Goal: Information Seeking & Learning: Learn about a topic

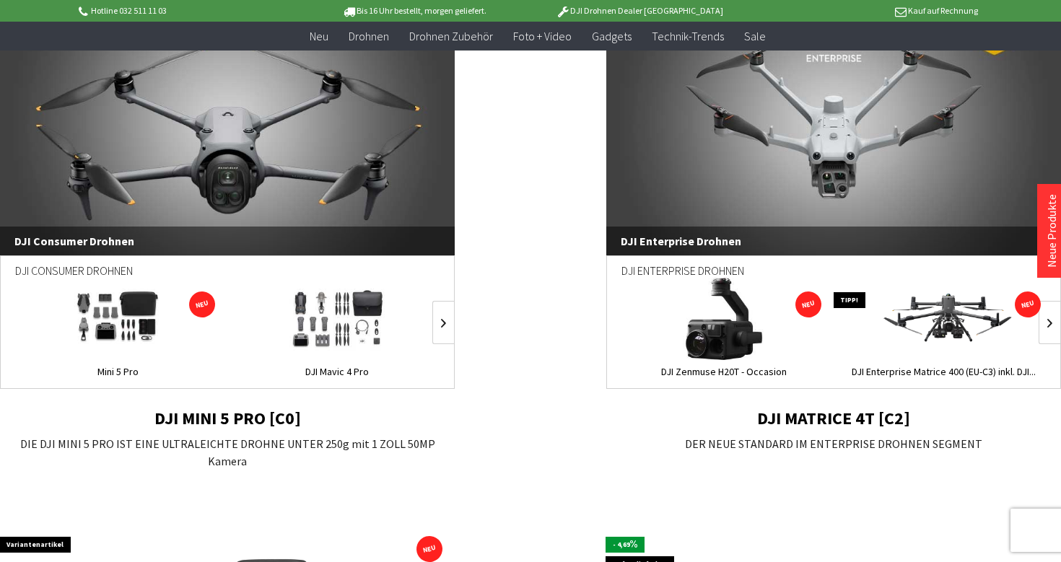
scroll to position [1053, 0]
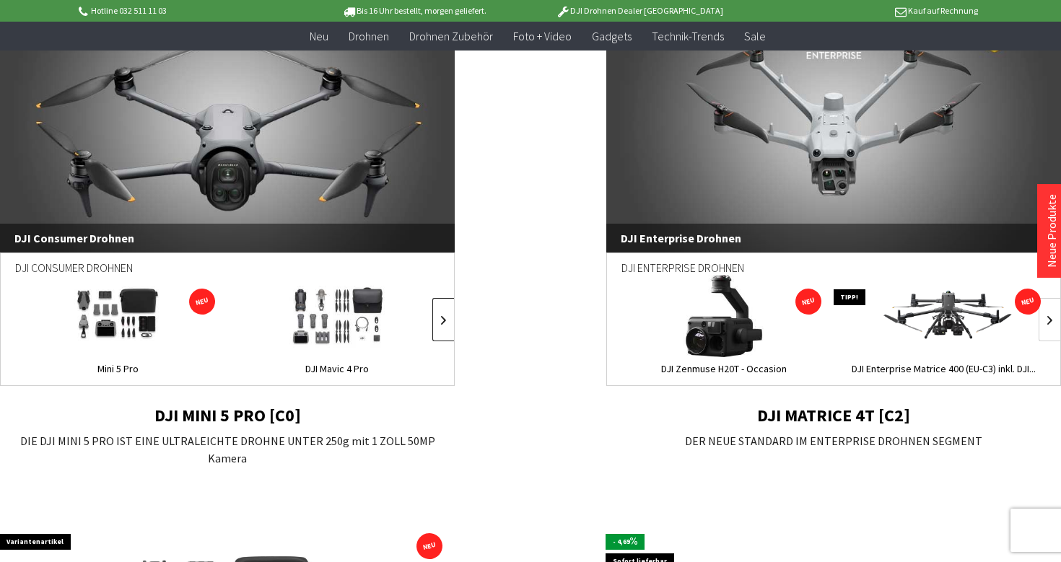
click at [442, 312] on link at bounding box center [443, 319] width 22 height 43
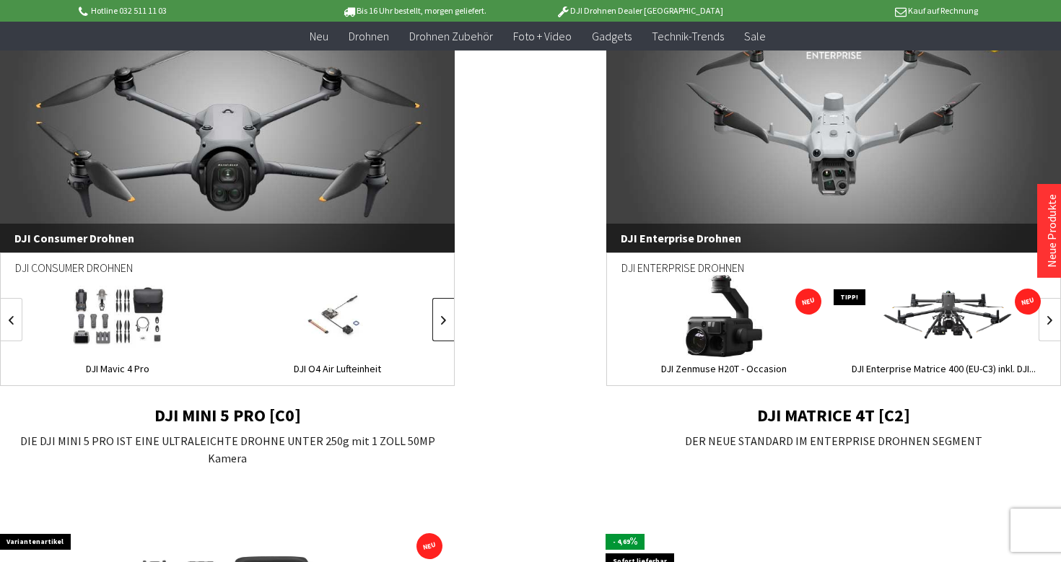
click at [442, 312] on link at bounding box center [443, 319] width 22 height 43
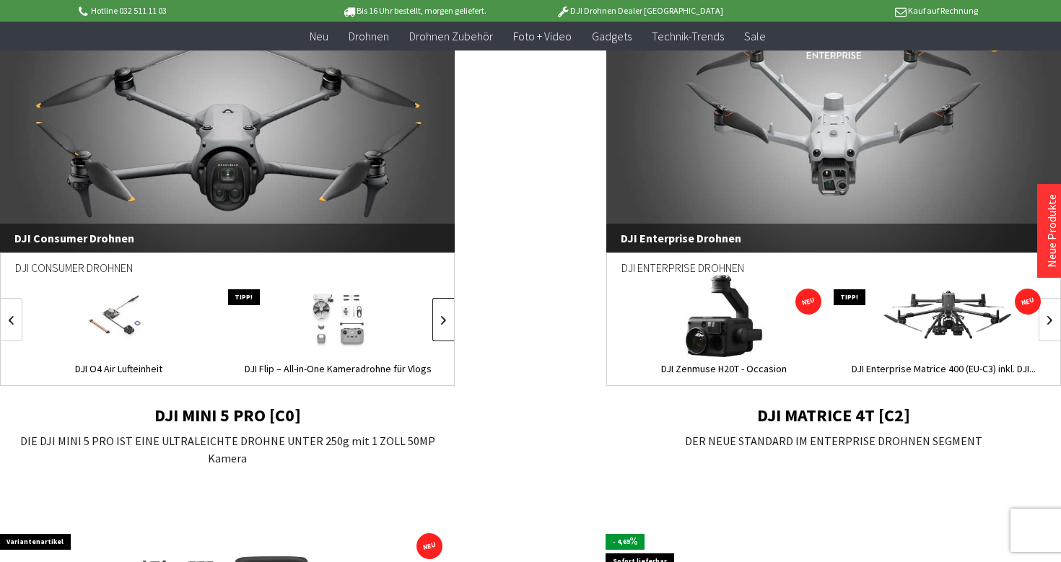
click at [442, 312] on link at bounding box center [443, 319] width 22 height 43
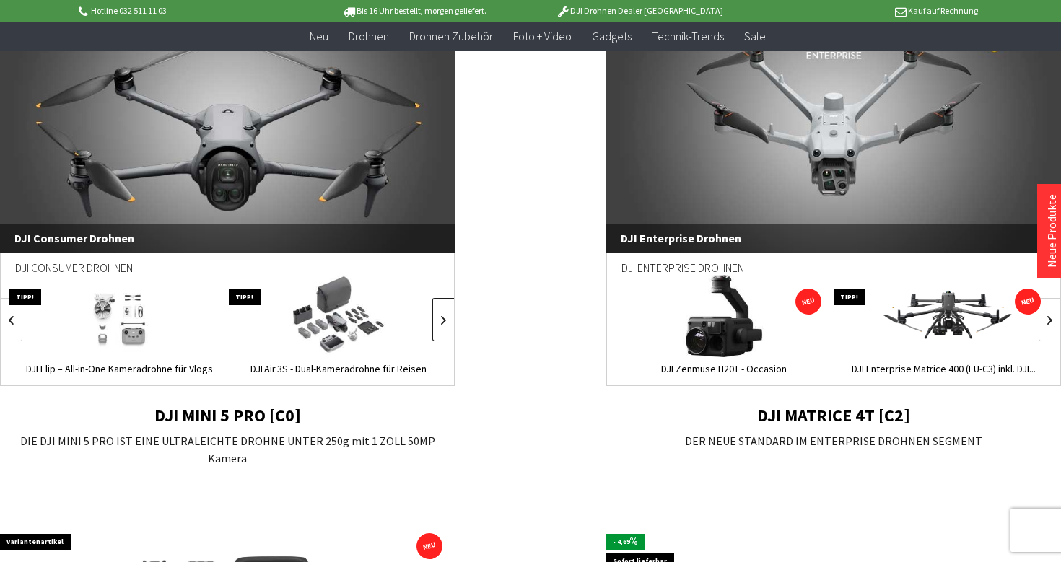
click at [442, 312] on link at bounding box center [443, 319] width 22 height 43
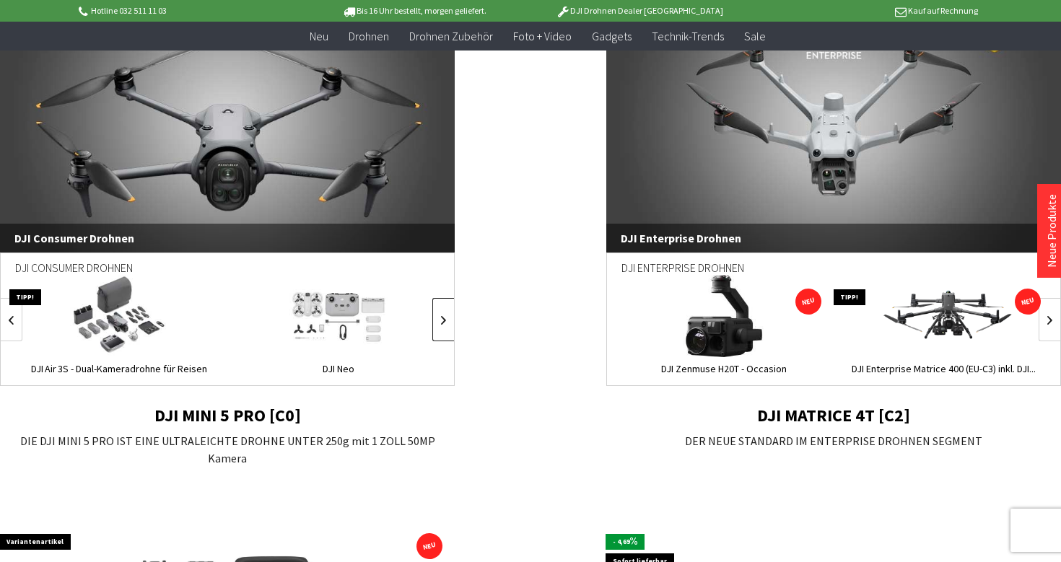
click at [442, 312] on link at bounding box center [443, 319] width 22 height 43
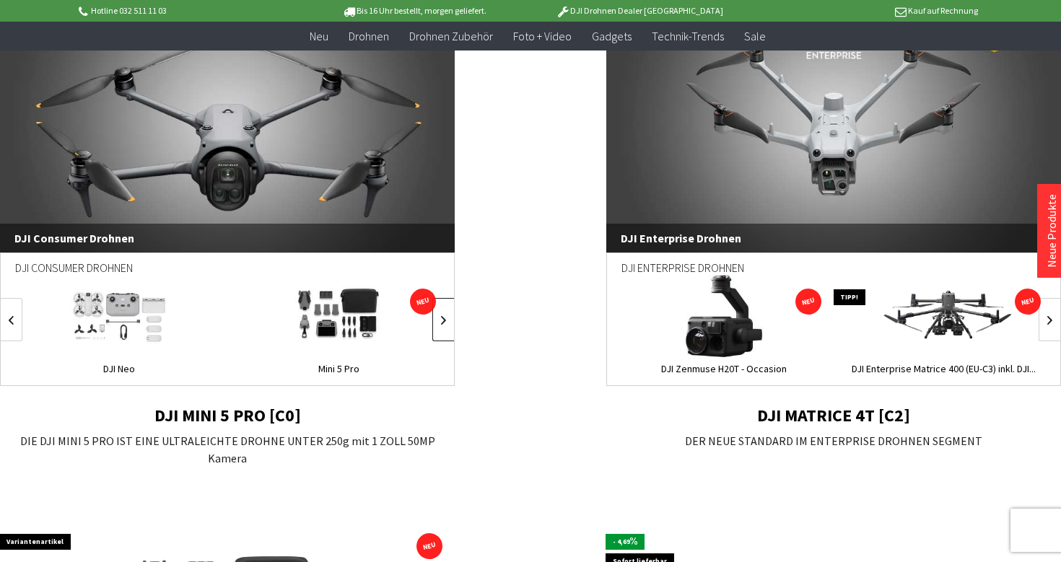
click at [442, 312] on link at bounding box center [443, 319] width 22 height 43
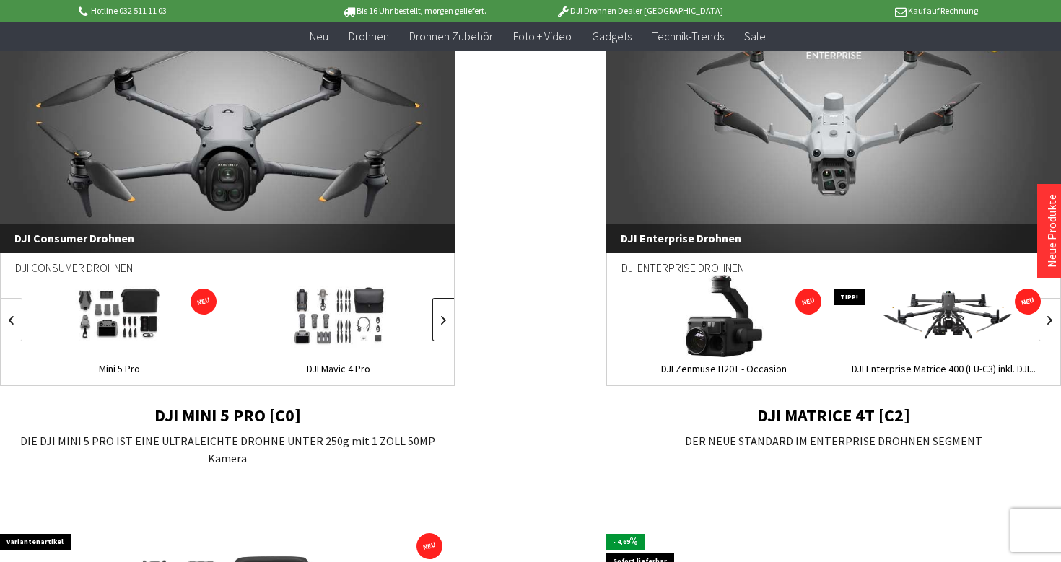
scroll to position [0, 1317]
click at [1044, 314] on link at bounding box center [1050, 319] width 22 height 43
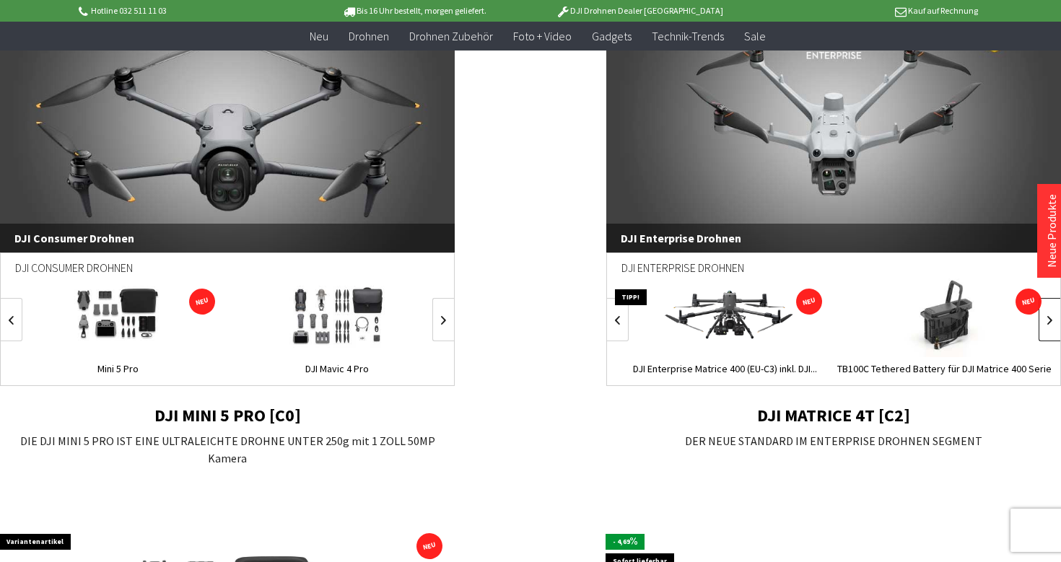
scroll to position [0, 219]
click at [1044, 314] on link at bounding box center [1050, 319] width 22 height 43
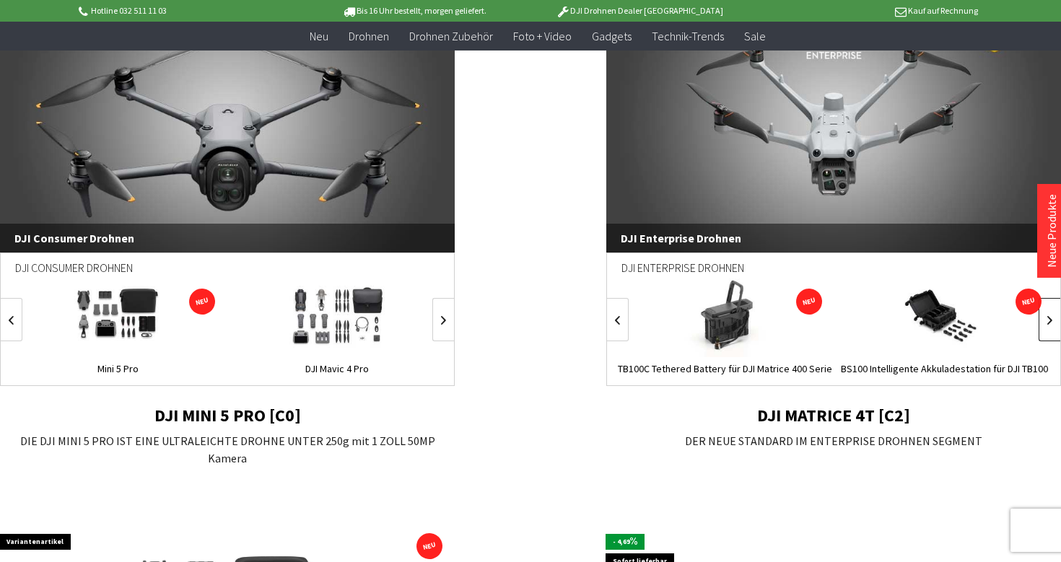
scroll to position [0, 439]
click at [1044, 314] on link at bounding box center [1050, 319] width 22 height 43
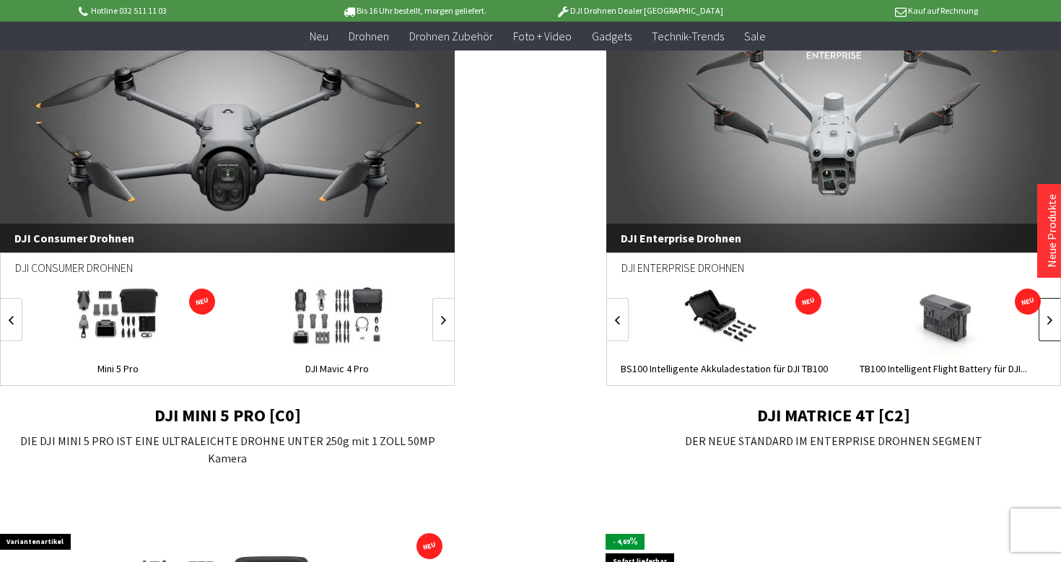
click at [1044, 314] on link at bounding box center [1050, 319] width 22 height 43
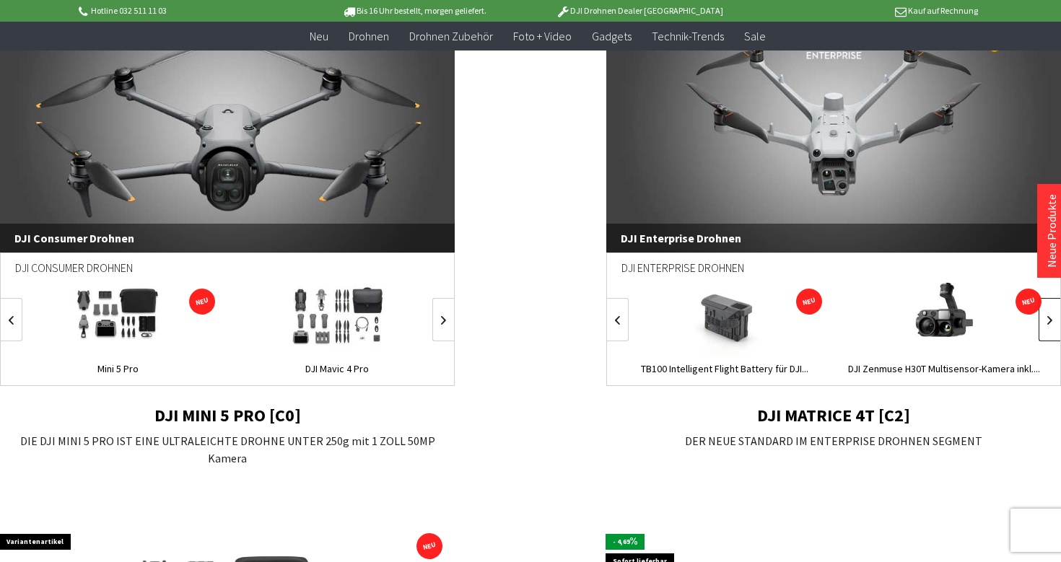
click at [1044, 314] on link at bounding box center [1050, 319] width 22 height 43
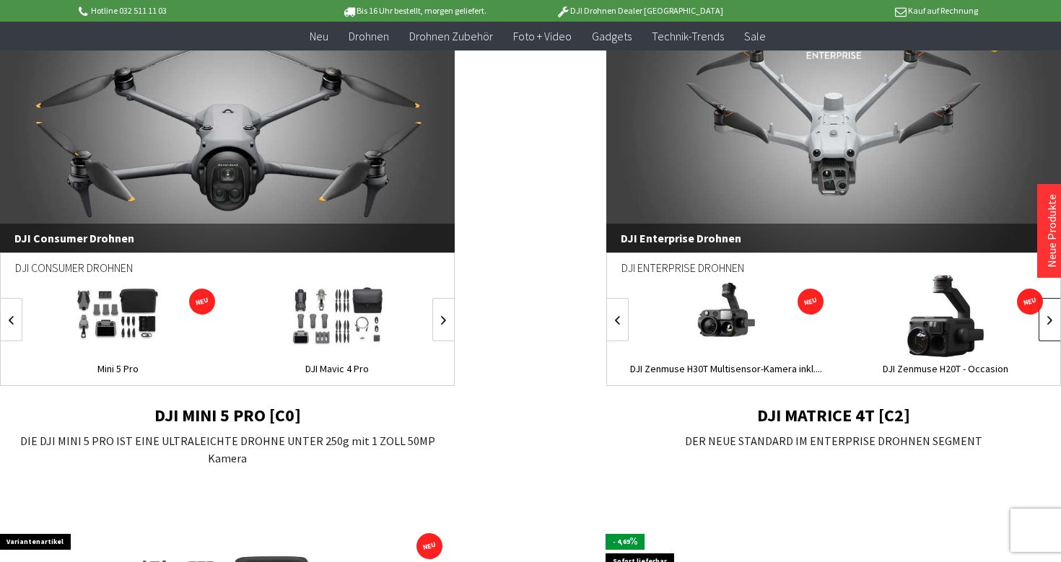
click at [1044, 314] on link at bounding box center [1050, 319] width 22 height 43
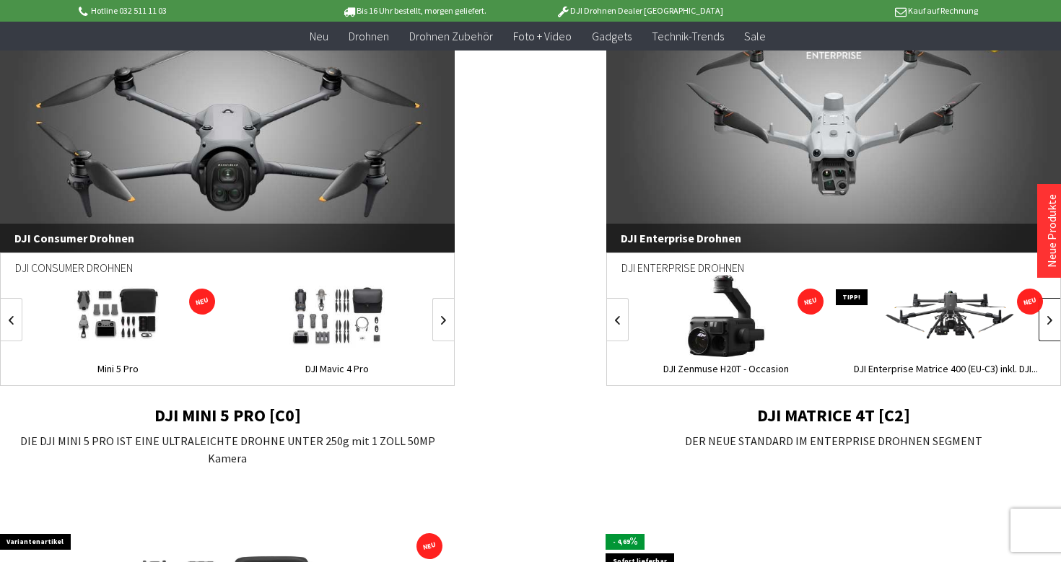
click at [1044, 314] on link at bounding box center [1050, 319] width 22 height 43
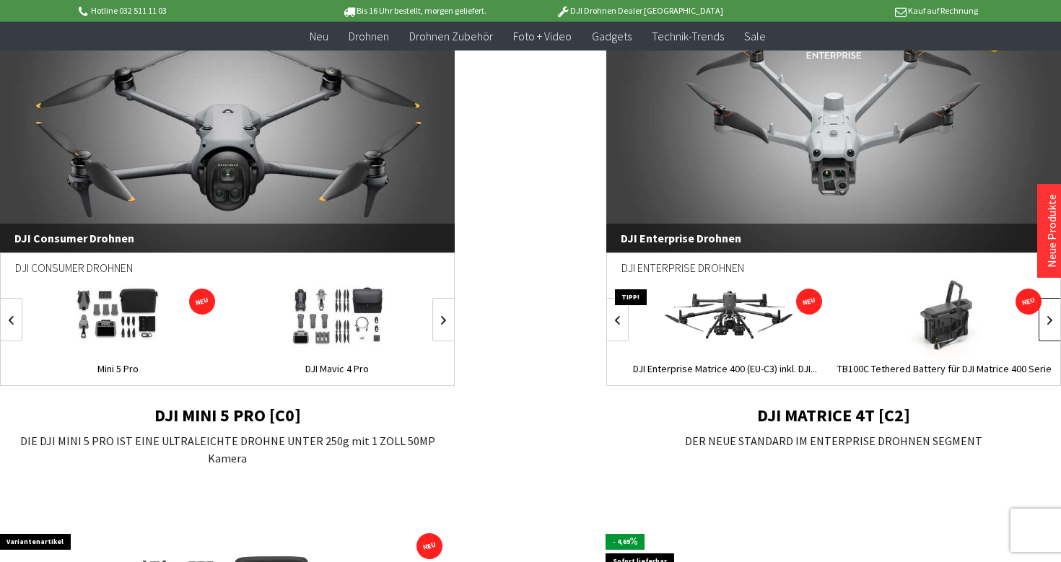
scroll to position [0, 219]
click at [616, 310] on link at bounding box center [618, 319] width 22 height 43
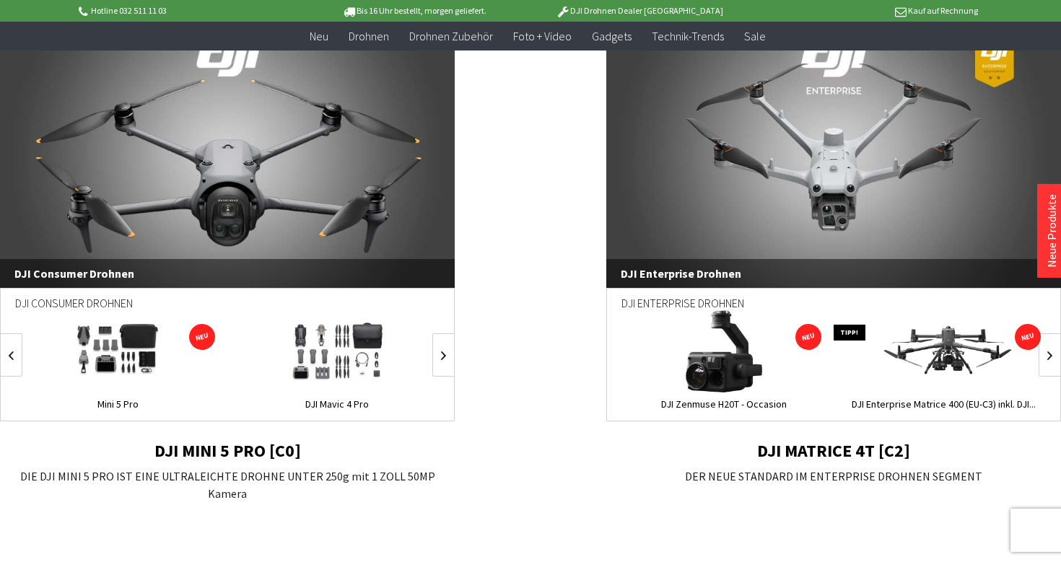
scroll to position [1013, 0]
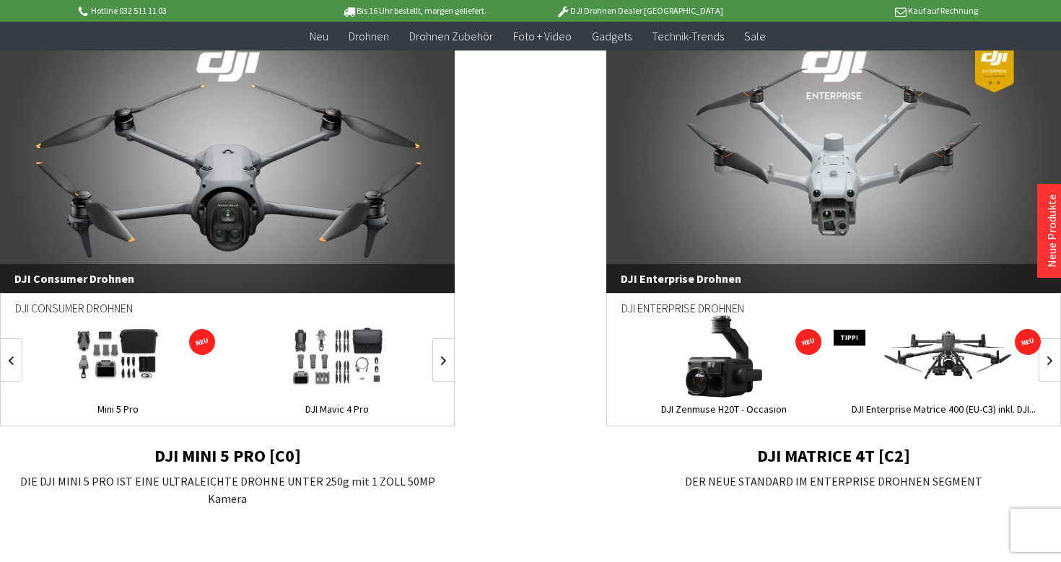
click at [117, 363] on img at bounding box center [118, 356] width 124 height 82
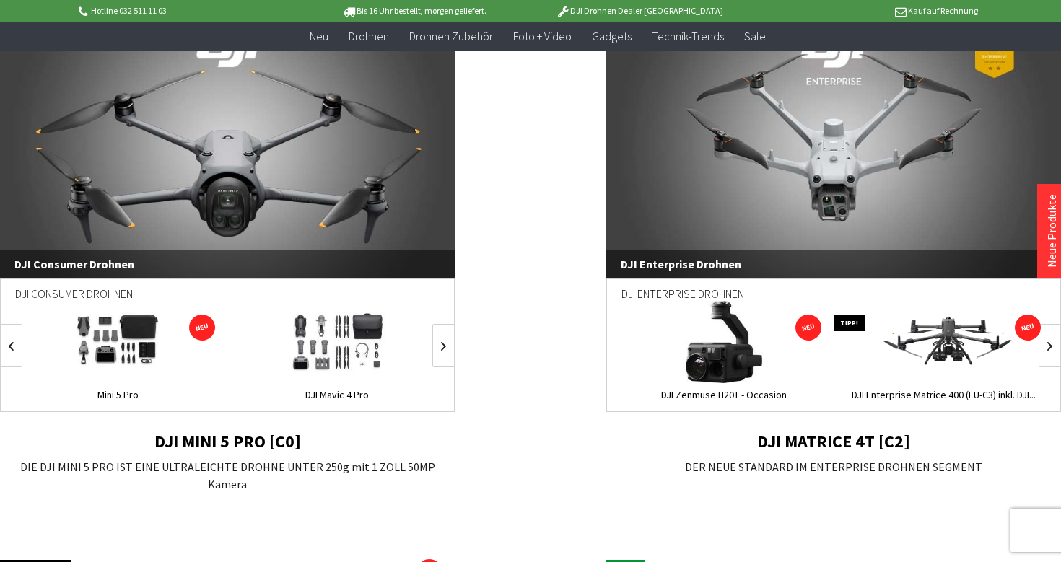
scroll to position [1024, 0]
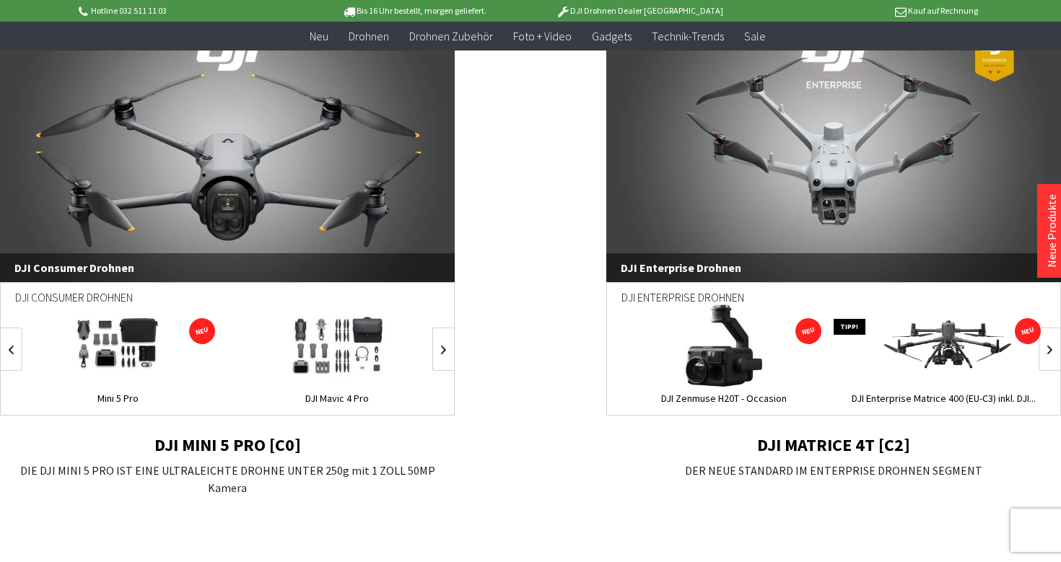
click at [710, 309] on div "DJI Enterprise Drohnen" at bounding box center [833, 303] width 424 height 40
click at [708, 205] on link "DJI Enterprise Drohnen" at bounding box center [833, 148] width 455 height 267
click at [219, 242] on link "DJI Consumer Drohnen" at bounding box center [227, 148] width 455 height 267
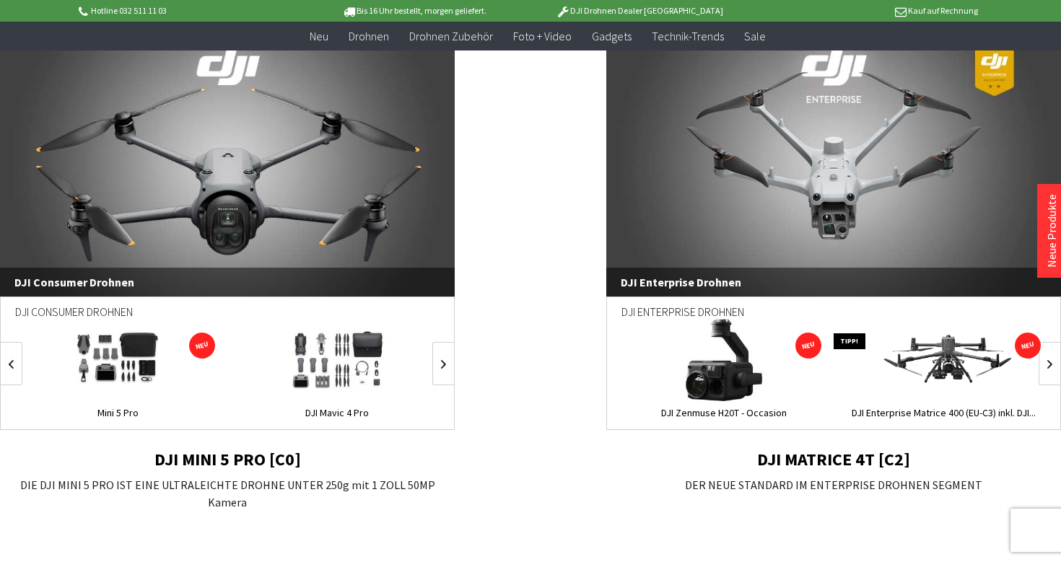
click at [727, 246] on link "DJI Enterprise Drohnen" at bounding box center [833, 163] width 455 height 267
click at [253, 204] on link "DJI Consumer Drohnen" at bounding box center [227, 163] width 455 height 267
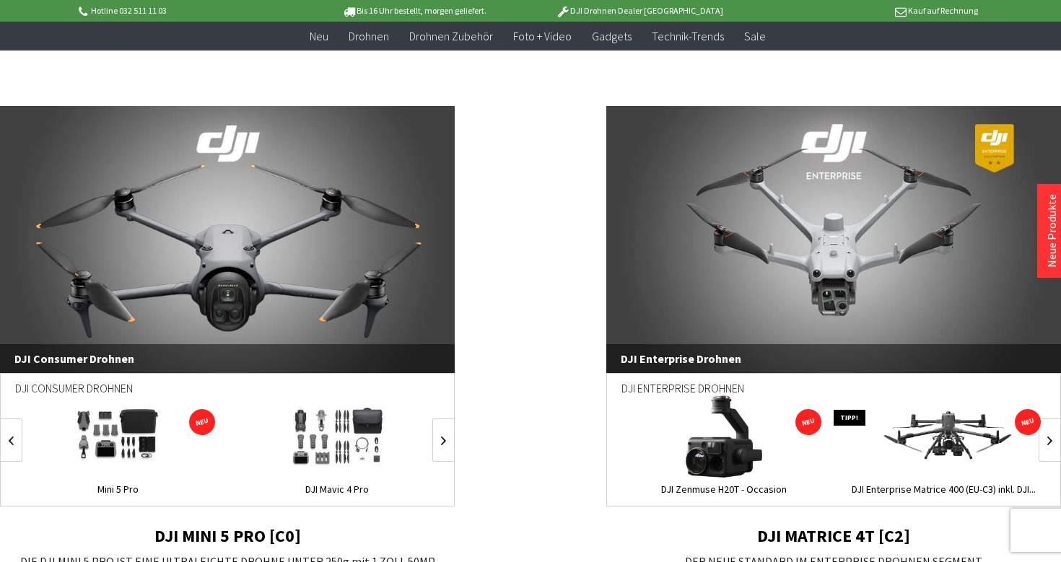
scroll to position [930, 0]
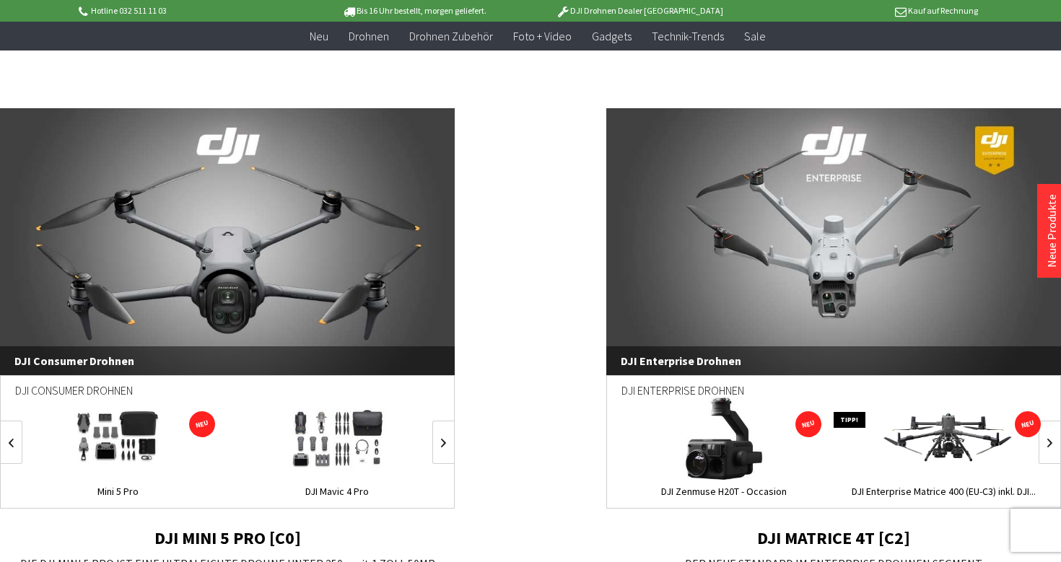
click at [325, 316] on link "DJI Consumer Drohnen" at bounding box center [227, 241] width 455 height 267
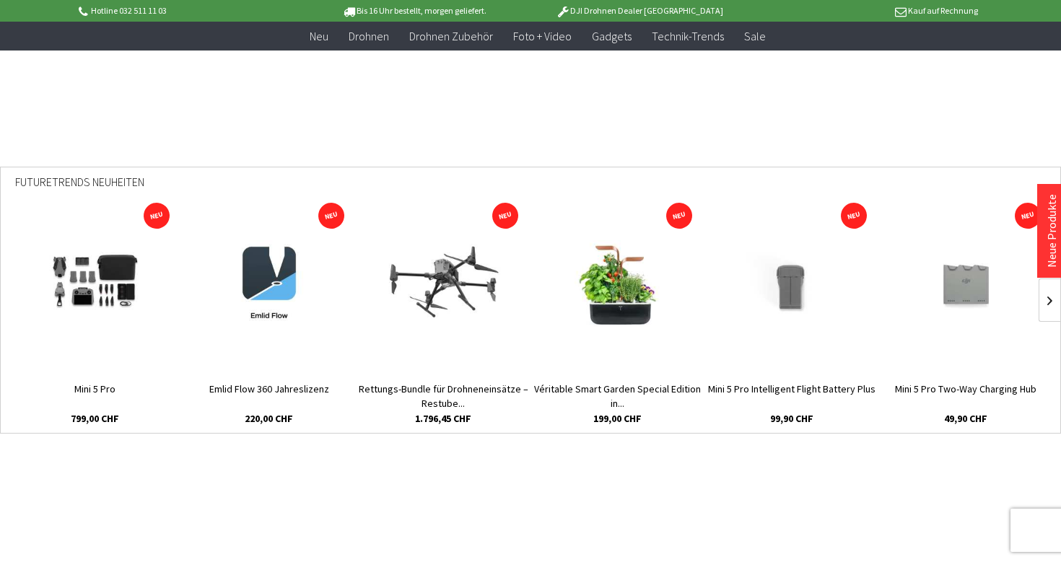
scroll to position [473, 0]
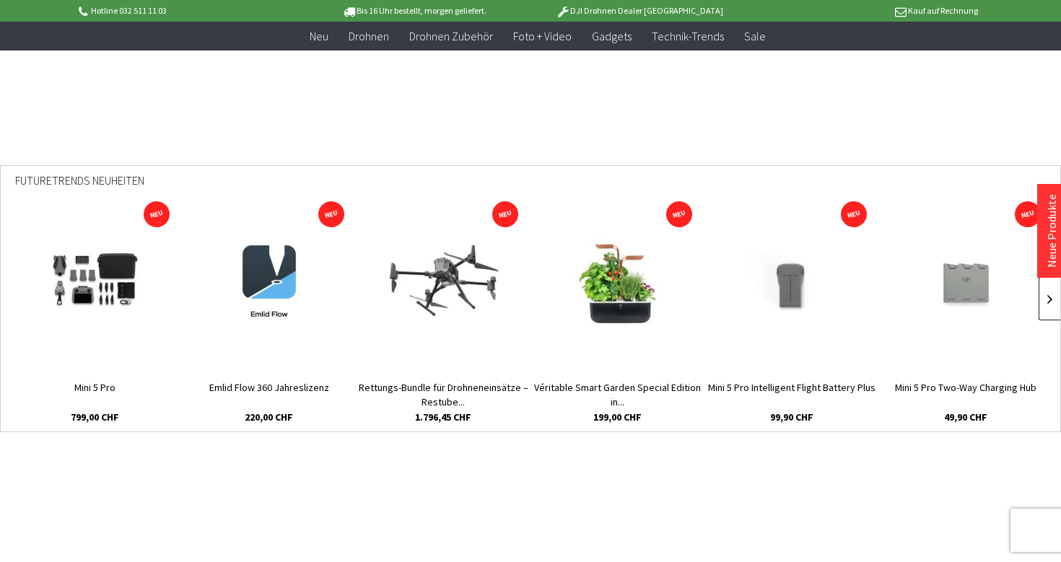
click at [1043, 305] on link at bounding box center [1050, 298] width 22 height 43
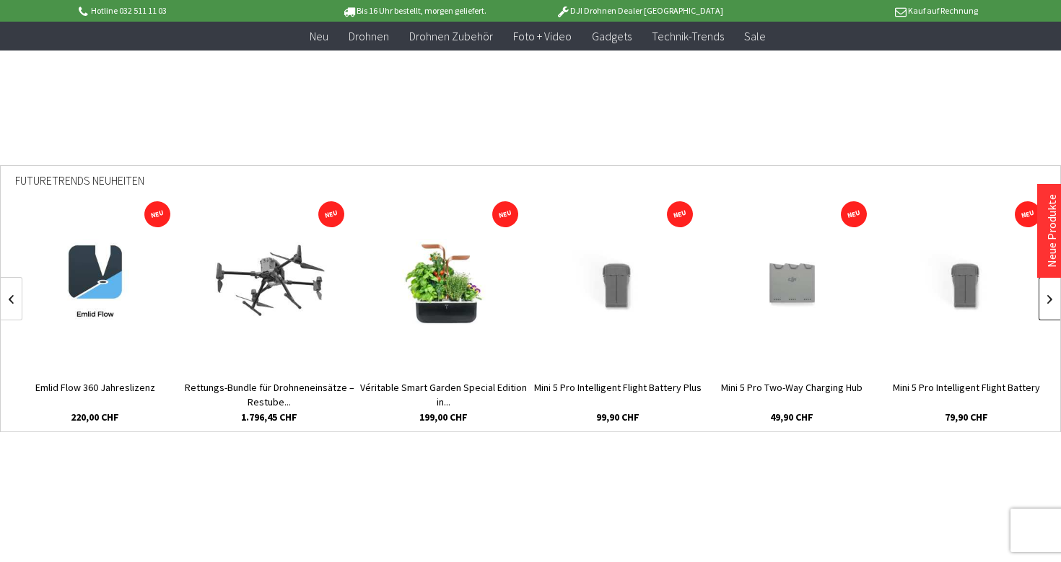
click at [1043, 305] on link at bounding box center [1050, 298] width 22 height 43
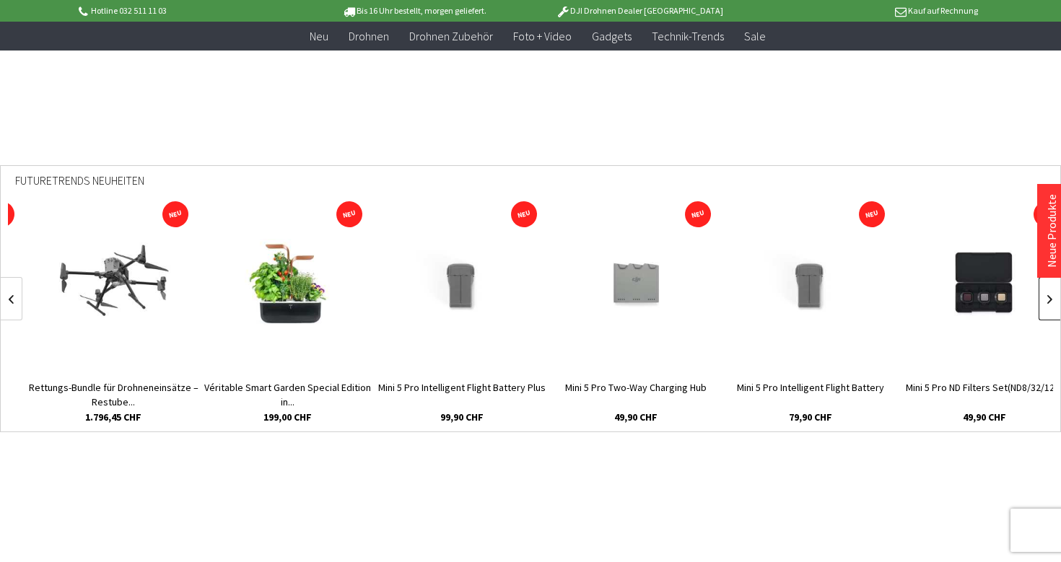
click at [1043, 305] on link at bounding box center [1050, 298] width 22 height 43
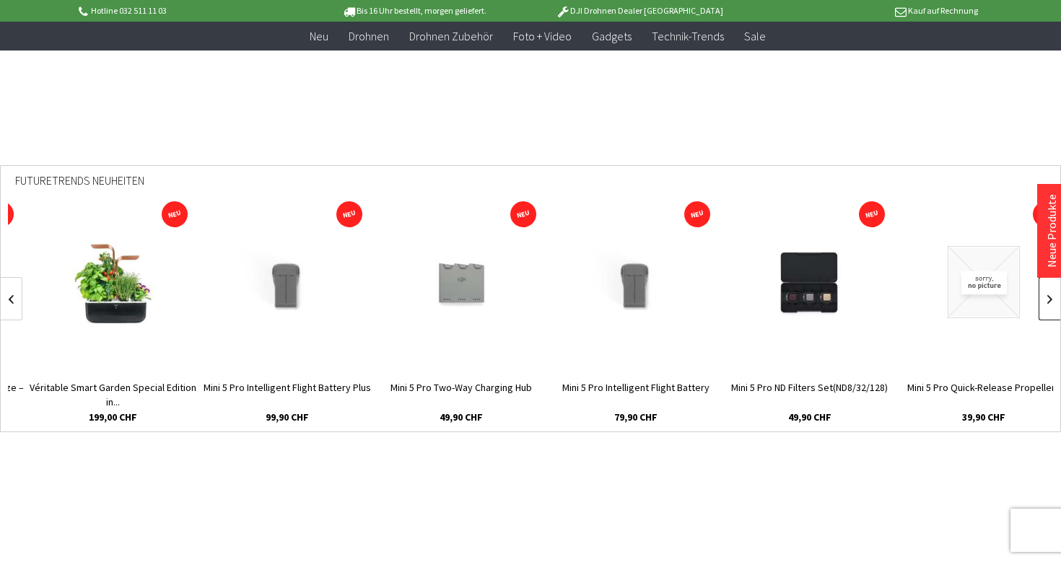
click at [1043, 305] on link at bounding box center [1050, 298] width 22 height 43
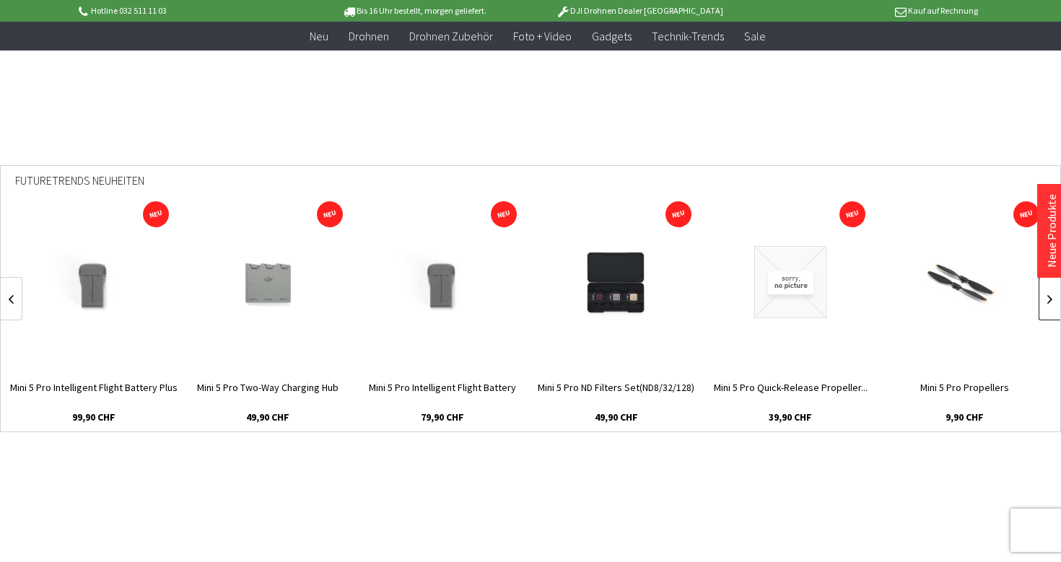
click at [1043, 305] on link at bounding box center [1050, 298] width 22 height 43
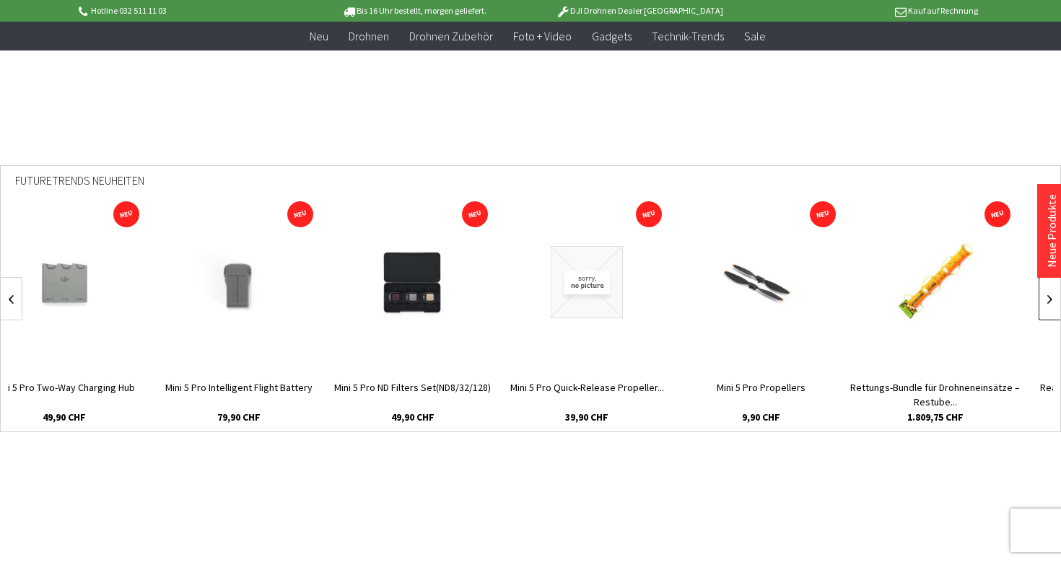
click at [1043, 305] on link at bounding box center [1050, 298] width 22 height 43
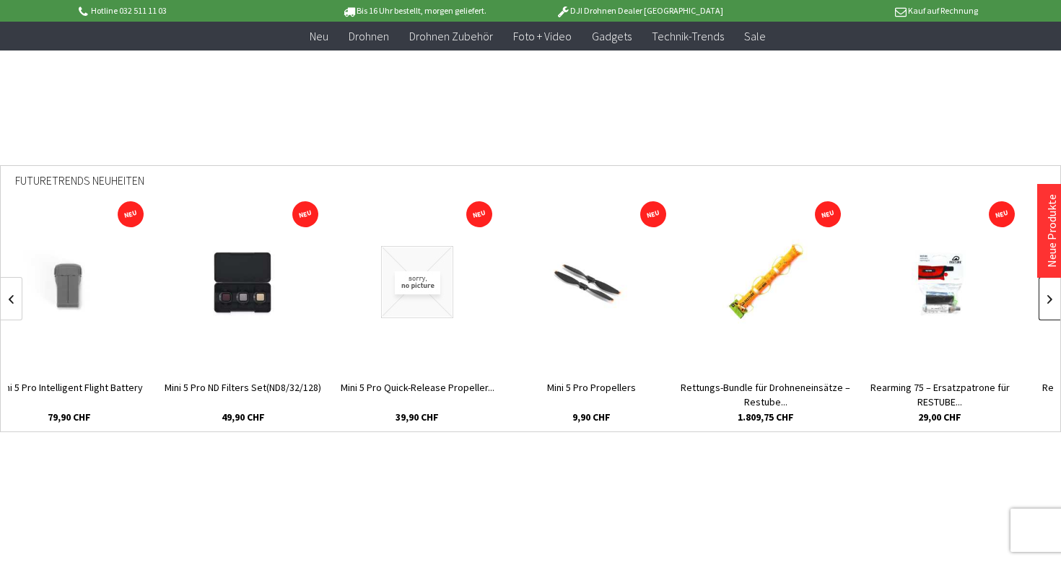
click at [1043, 305] on link at bounding box center [1050, 298] width 22 height 43
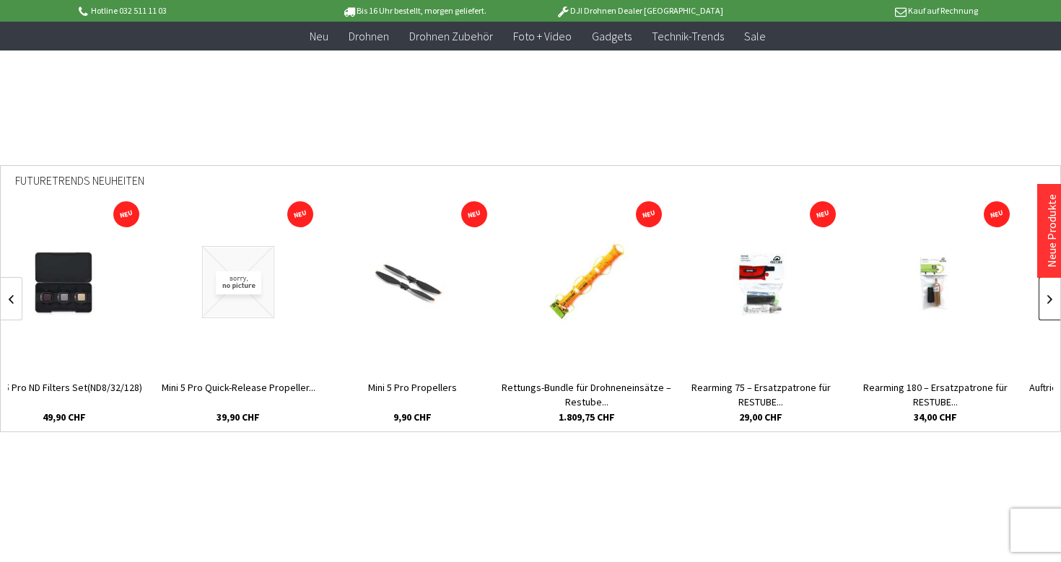
click at [1043, 305] on link at bounding box center [1050, 298] width 22 height 43
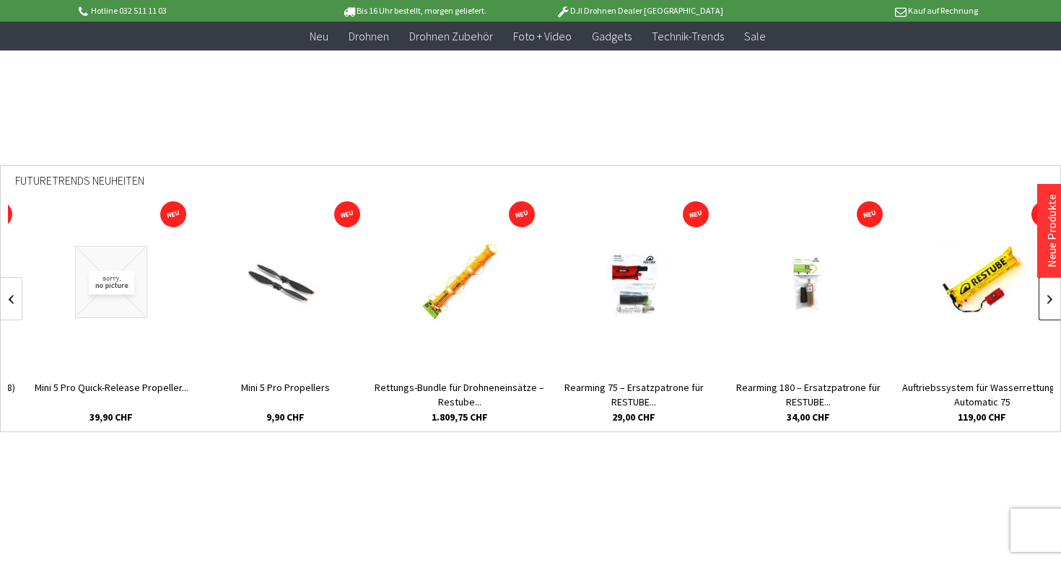
click at [1043, 305] on link at bounding box center [1050, 298] width 22 height 43
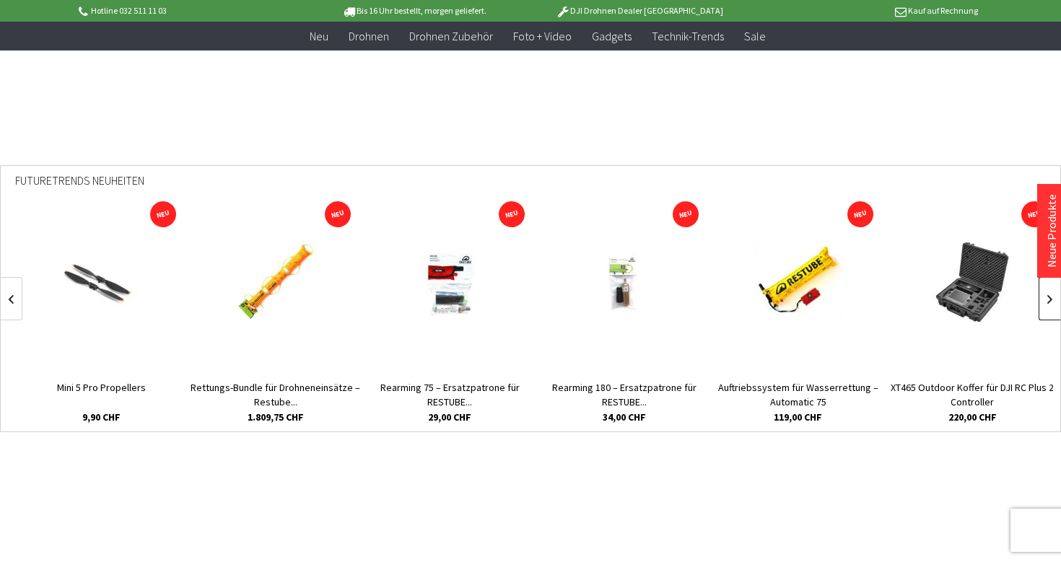
click at [1043, 305] on link at bounding box center [1050, 298] width 22 height 43
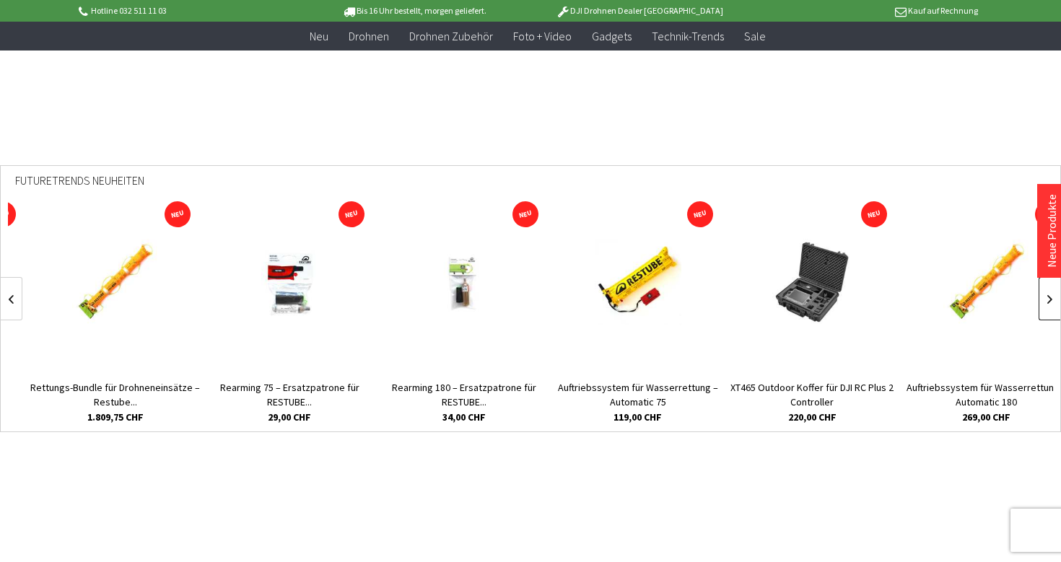
click at [1043, 305] on link at bounding box center [1050, 298] width 22 height 43
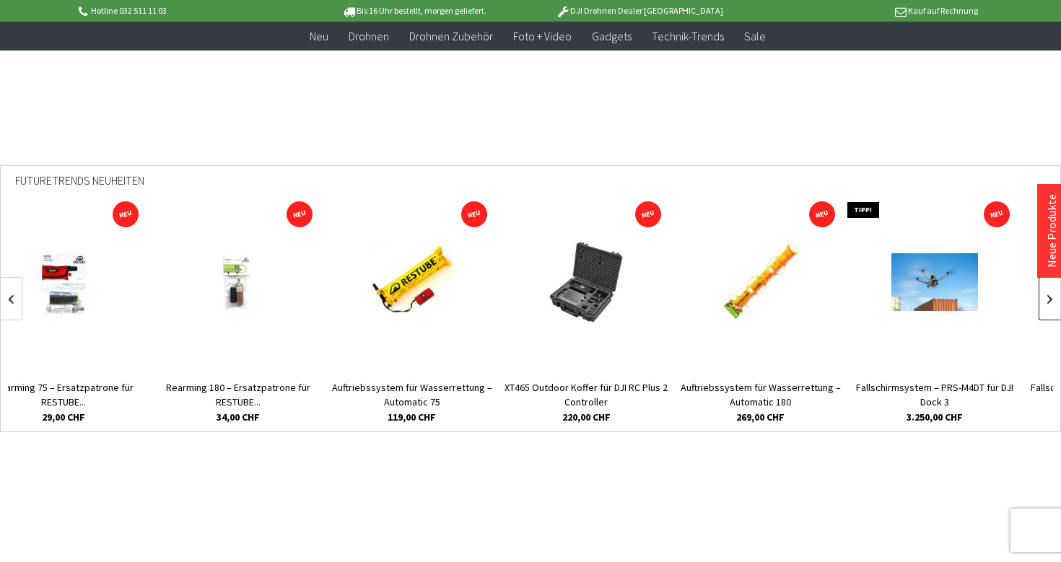
click at [1043, 305] on link at bounding box center [1050, 298] width 22 height 43
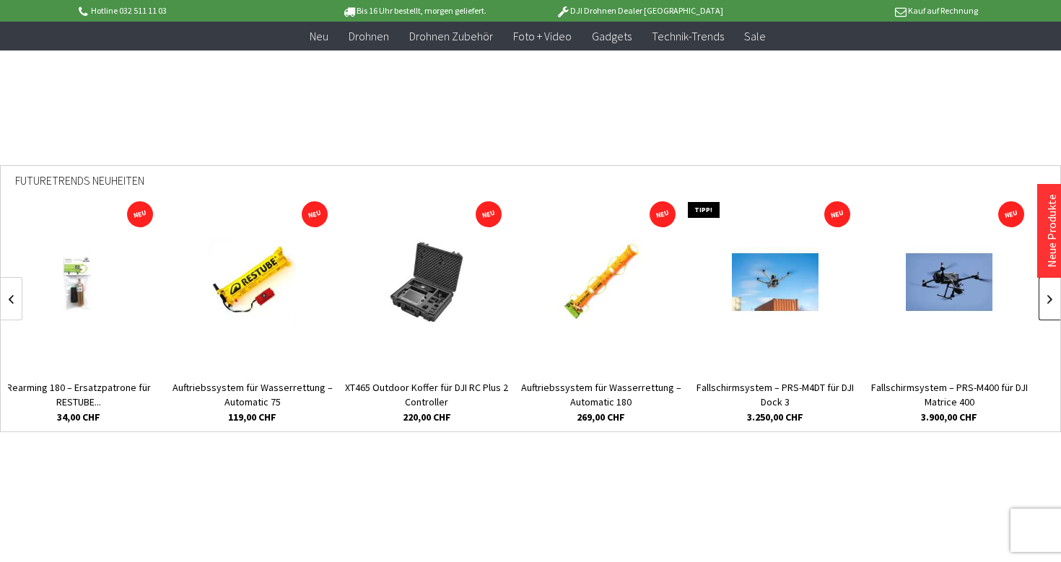
click at [1043, 305] on link at bounding box center [1050, 298] width 22 height 43
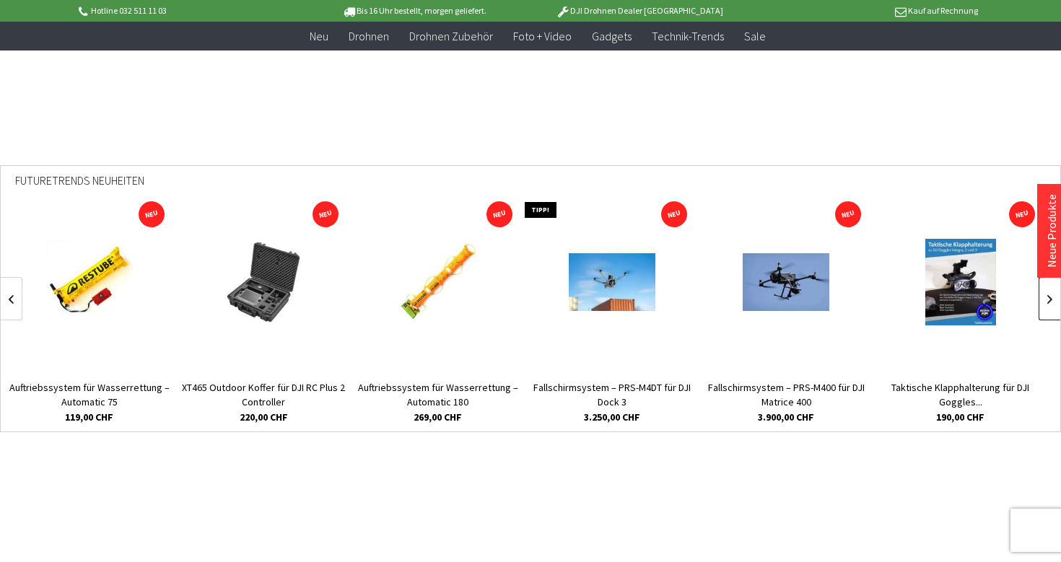
click at [1043, 305] on link at bounding box center [1050, 298] width 22 height 43
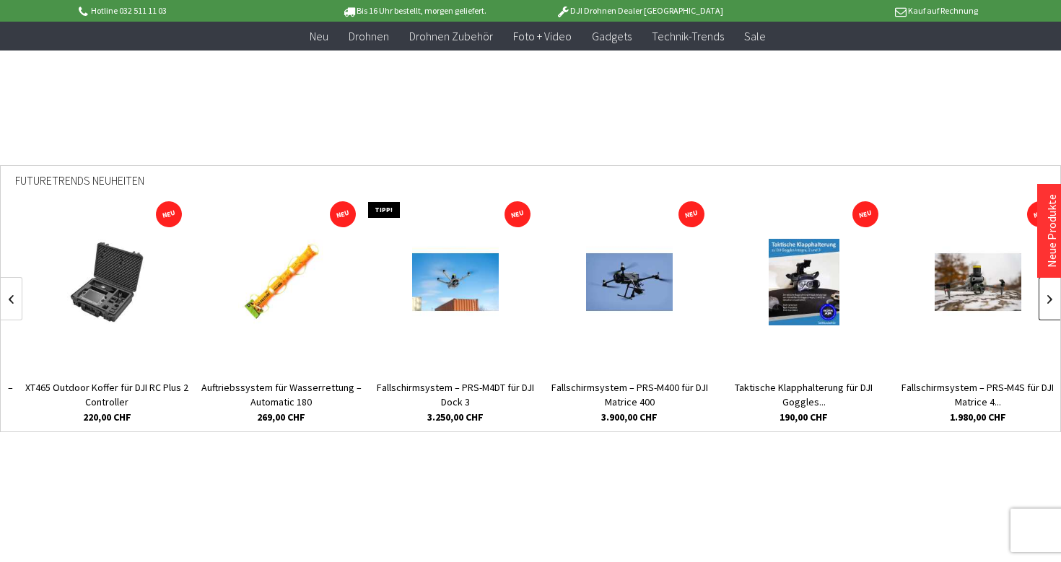
click at [1043, 305] on link at bounding box center [1050, 298] width 22 height 43
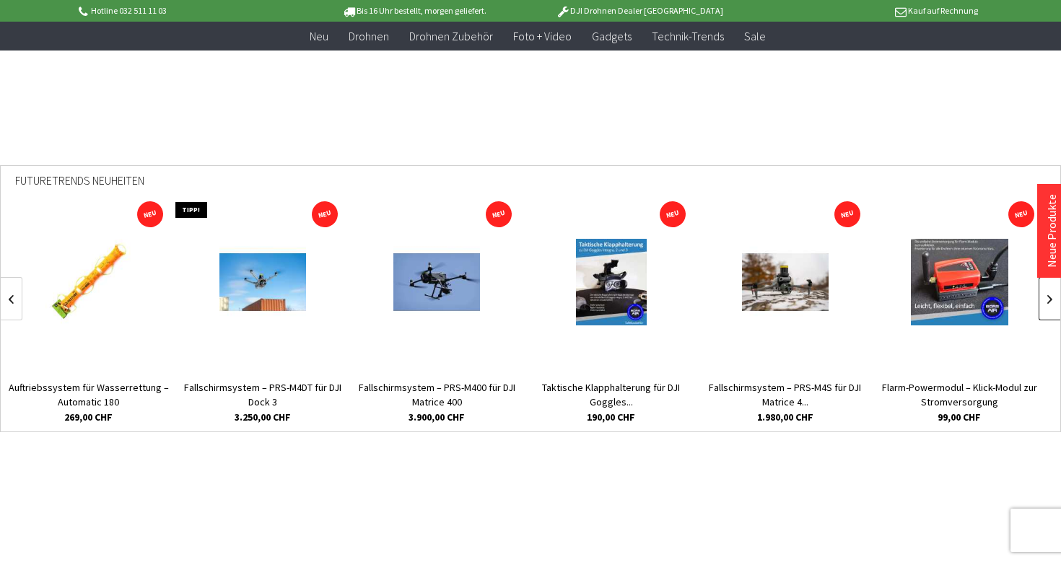
click at [1043, 305] on link at bounding box center [1050, 298] width 22 height 43
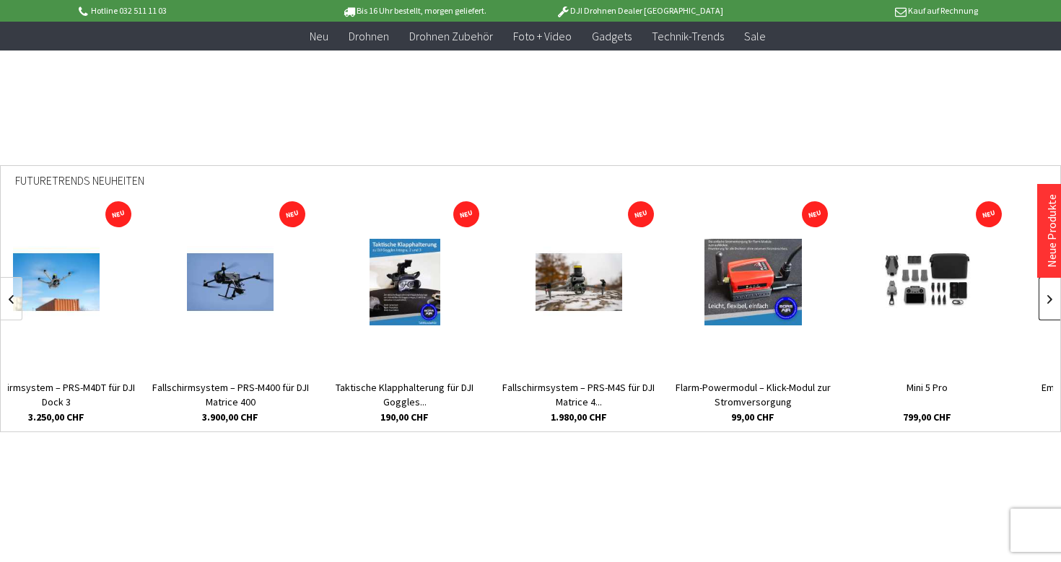
click at [1043, 305] on link at bounding box center [1050, 298] width 22 height 43
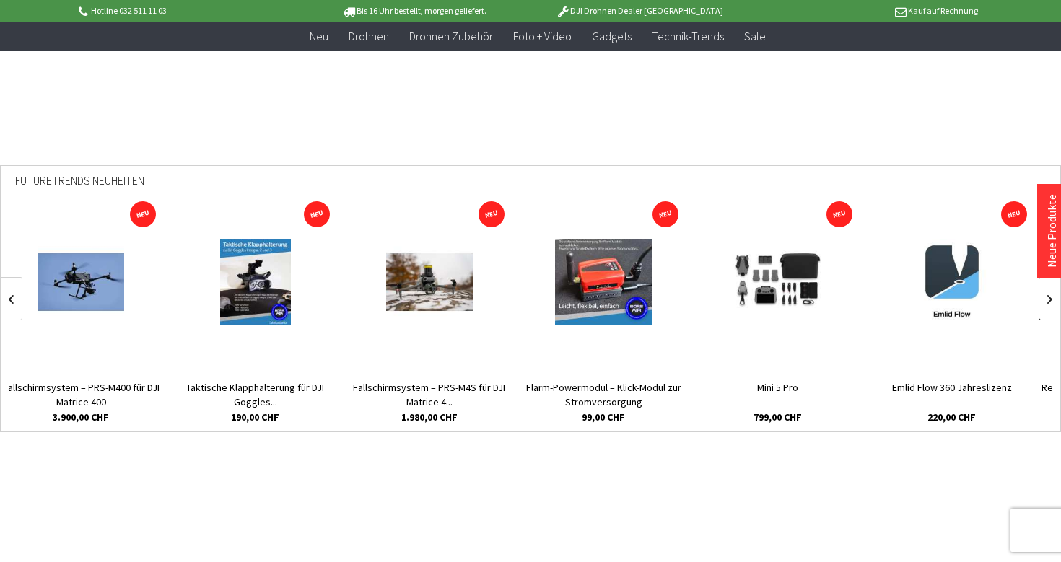
click at [1043, 305] on link at bounding box center [1050, 298] width 22 height 43
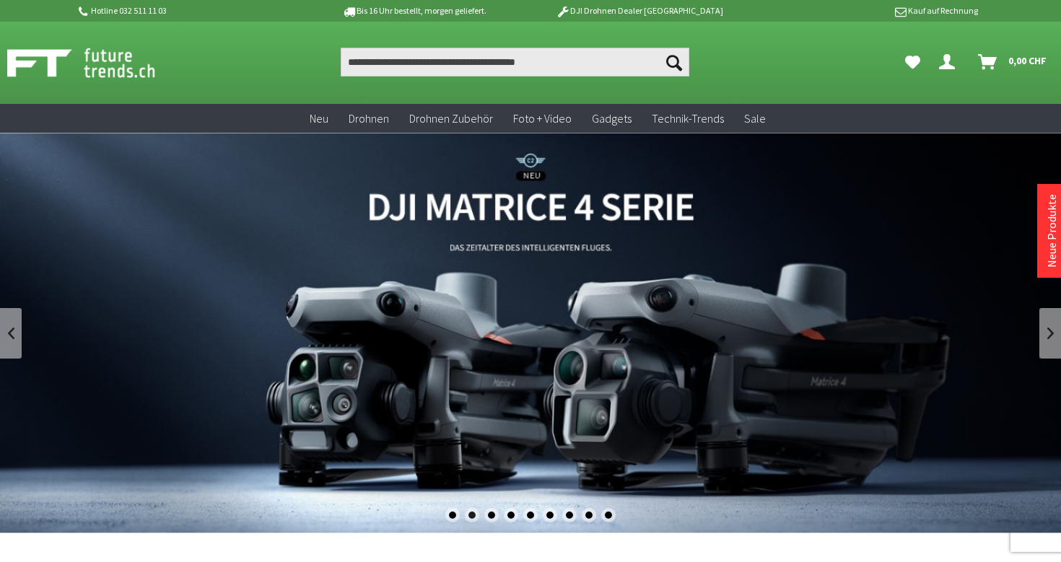
scroll to position [0, 0]
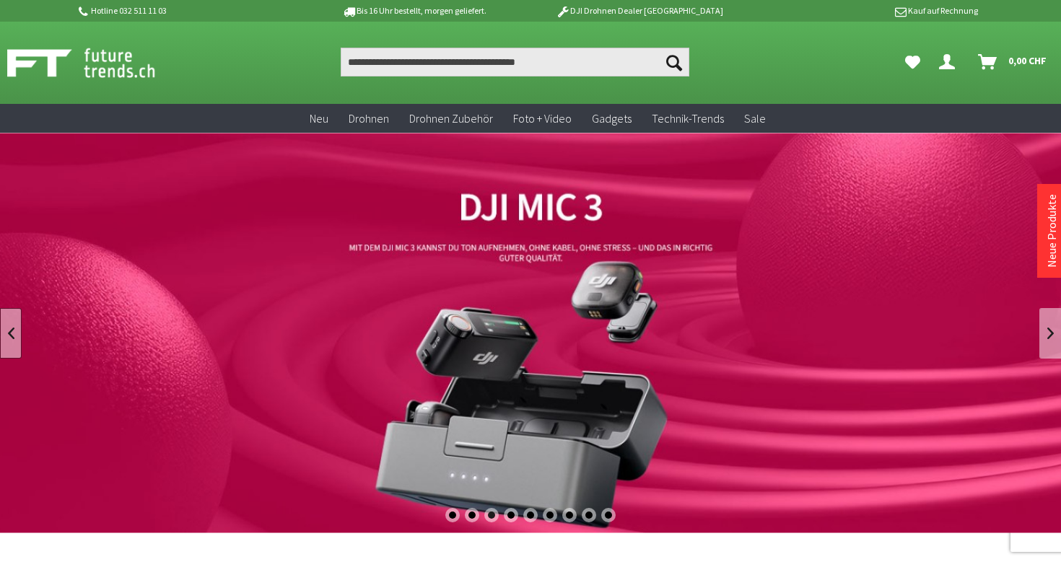
click at [7, 336] on link at bounding box center [11, 333] width 22 height 51
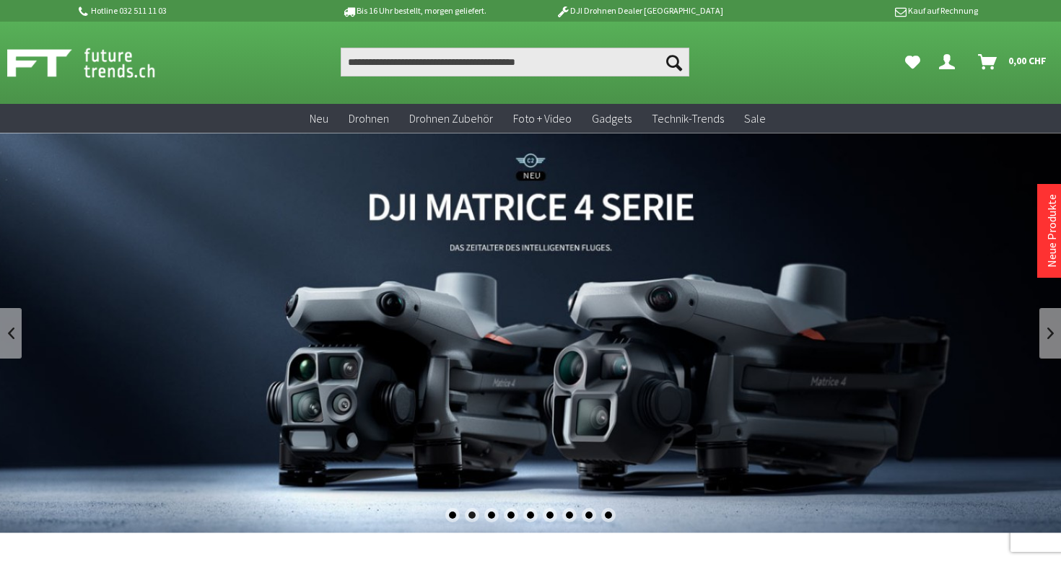
click at [527, 334] on link "DJI Matrice 4 Enterprise Drohnen Serie - M4T und M4E" at bounding box center [530, 333] width 1061 height 401
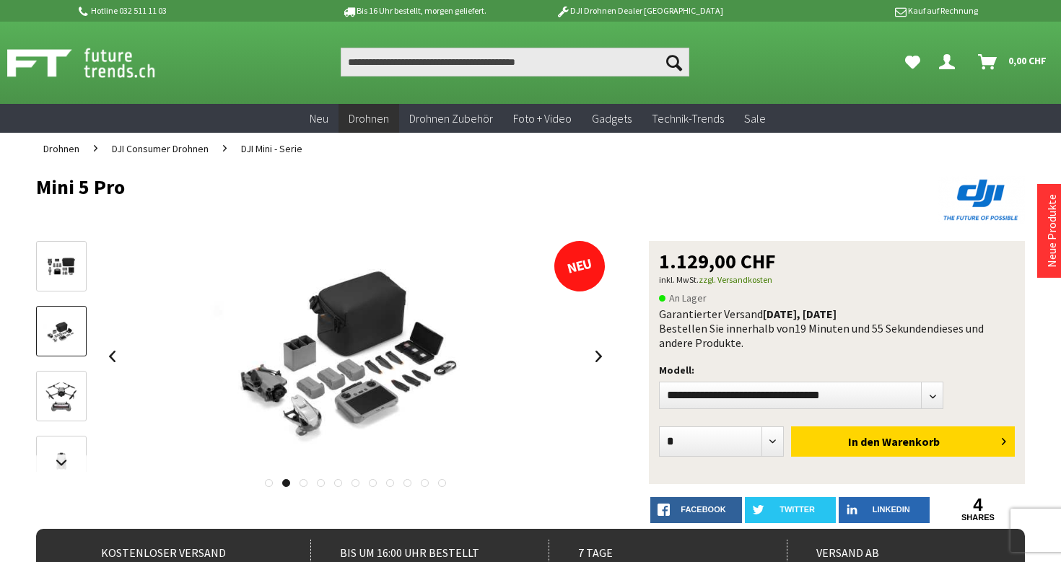
drag, startPoint x: 398, startPoint y: 318, endPoint x: 343, endPoint y: 361, distance: 70.5
click at [343, 361] on img at bounding box center [356, 356] width 346 height 231
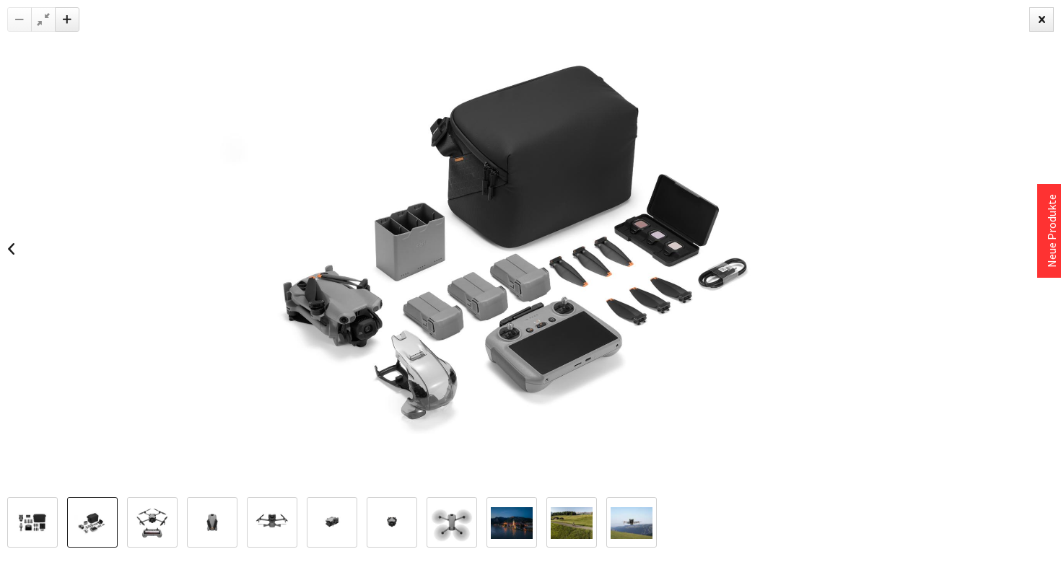
click at [32, 525] on img at bounding box center [33, 524] width 42 height 28
click at [100, 514] on img at bounding box center [92, 524] width 42 height 28
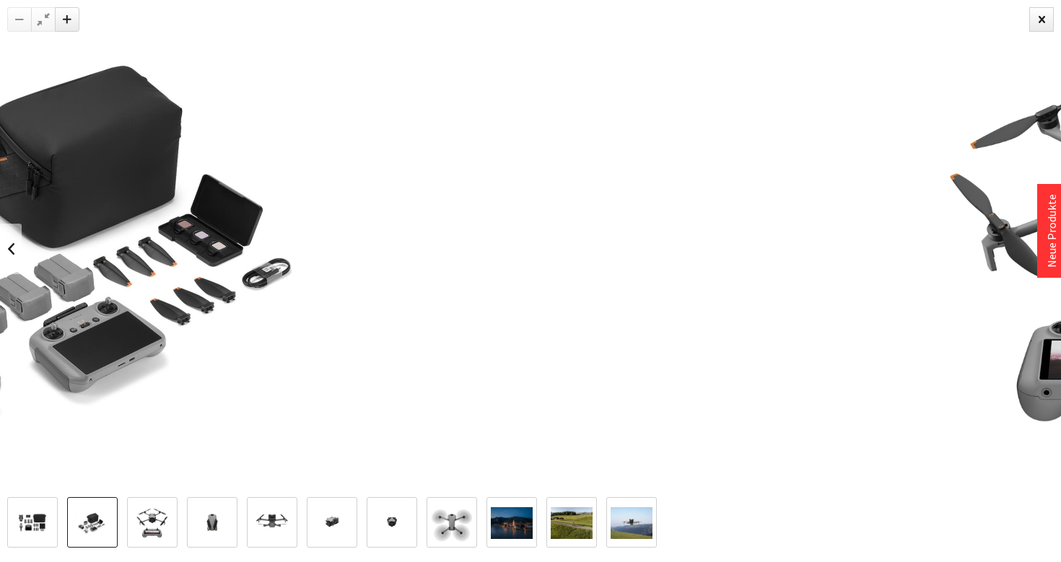
click at [78, 388] on div at bounding box center [74, 248] width 1061 height 497
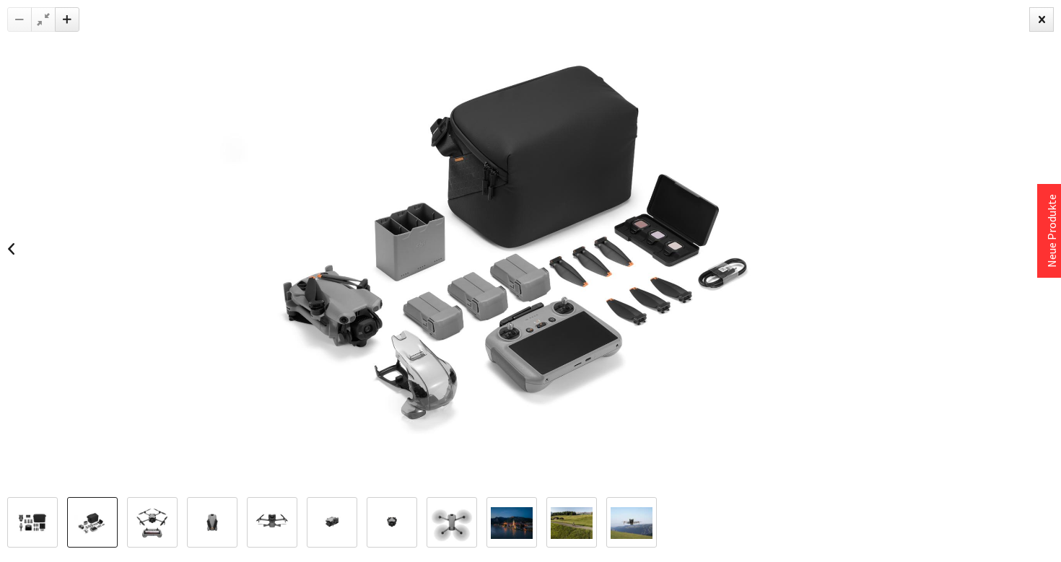
click at [145, 523] on img at bounding box center [152, 523] width 42 height 42
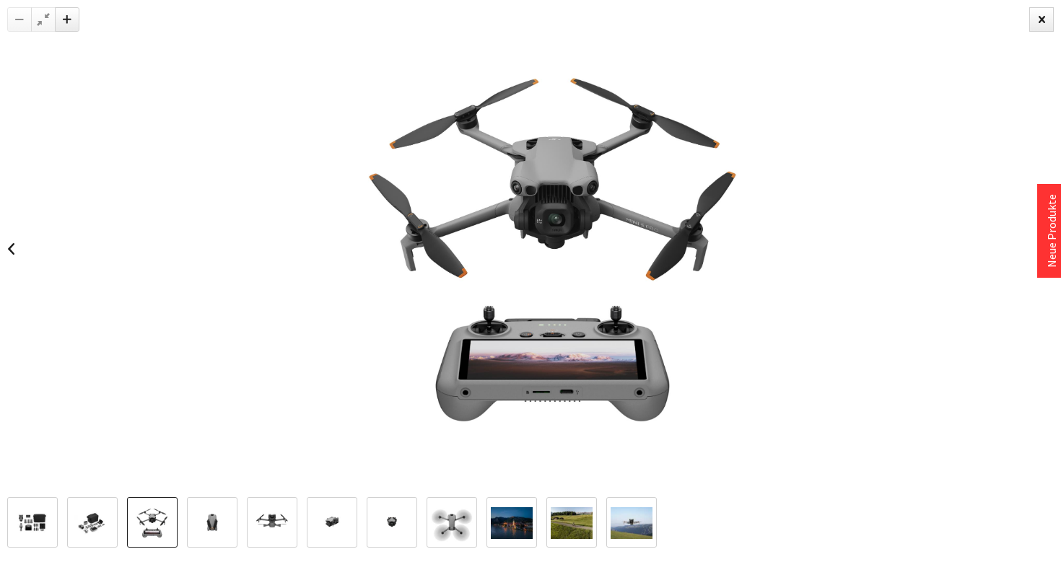
click at [442, 359] on img at bounding box center [554, 248] width 497 height 497
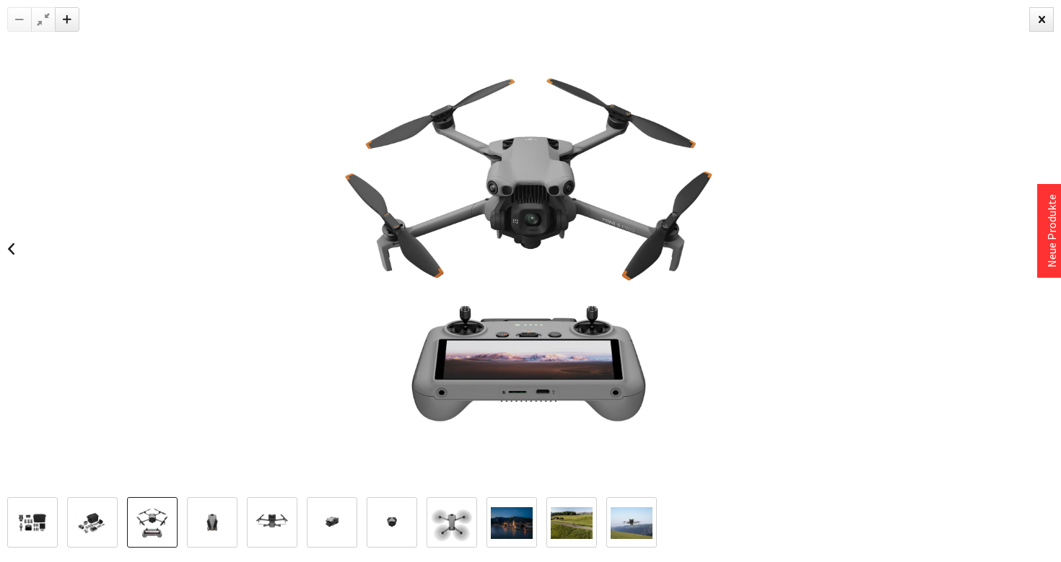
click at [183, 547] on div at bounding box center [335, 522] width 657 height 51
click at [198, 526] on img at bounding box center [212, 523] width 42 height 42
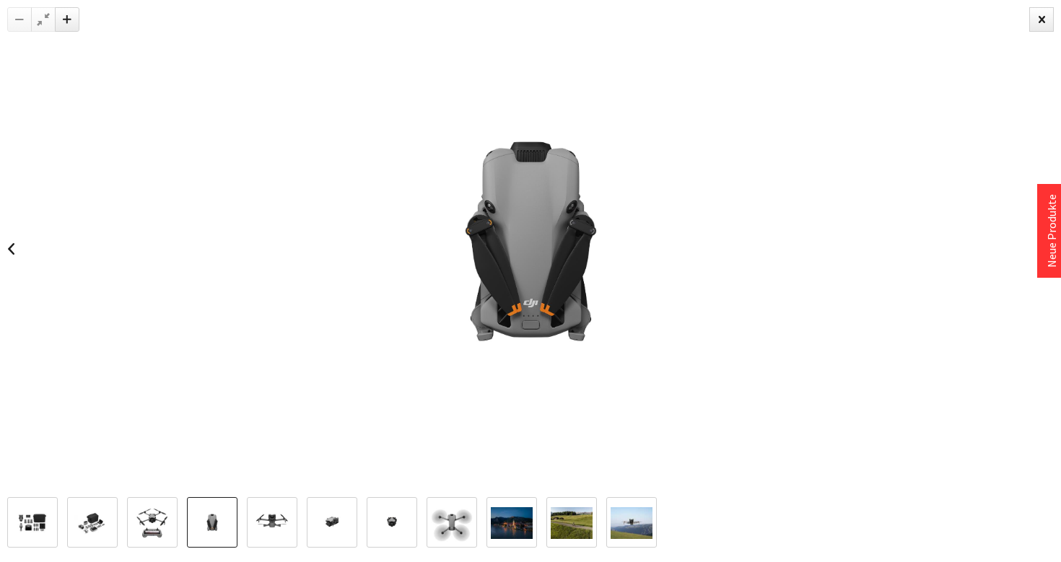
click at [279, 519] on img at bounding box center [272, 523] width 42 height 42
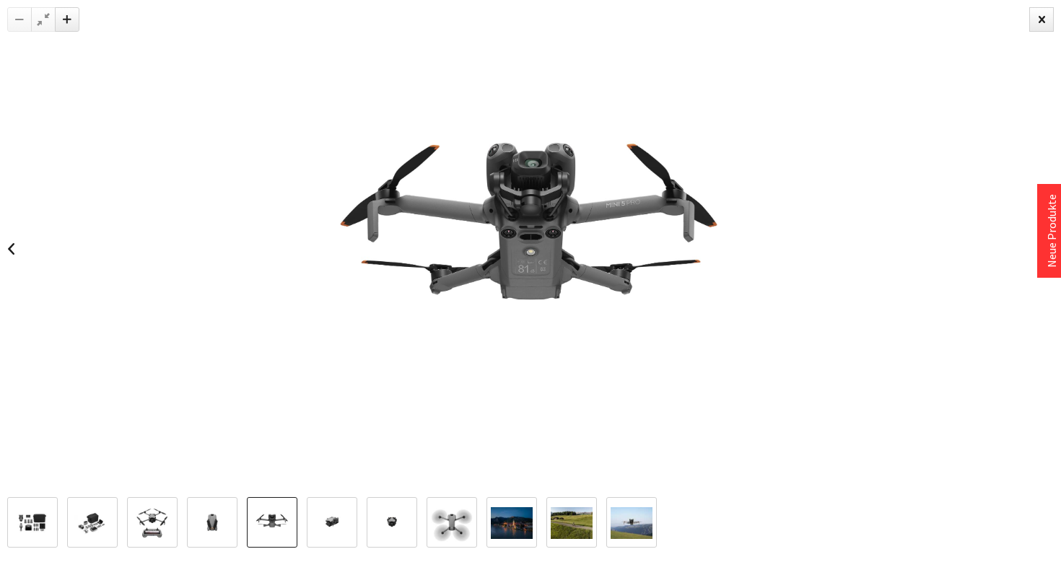
drag, startPoint x: 365, startPoint y: 506, endPoint x: 326, endPoint y: 518, distance: 40.2
click at [326, 518] on img at bounding box center [332, 523] width 42 height 42
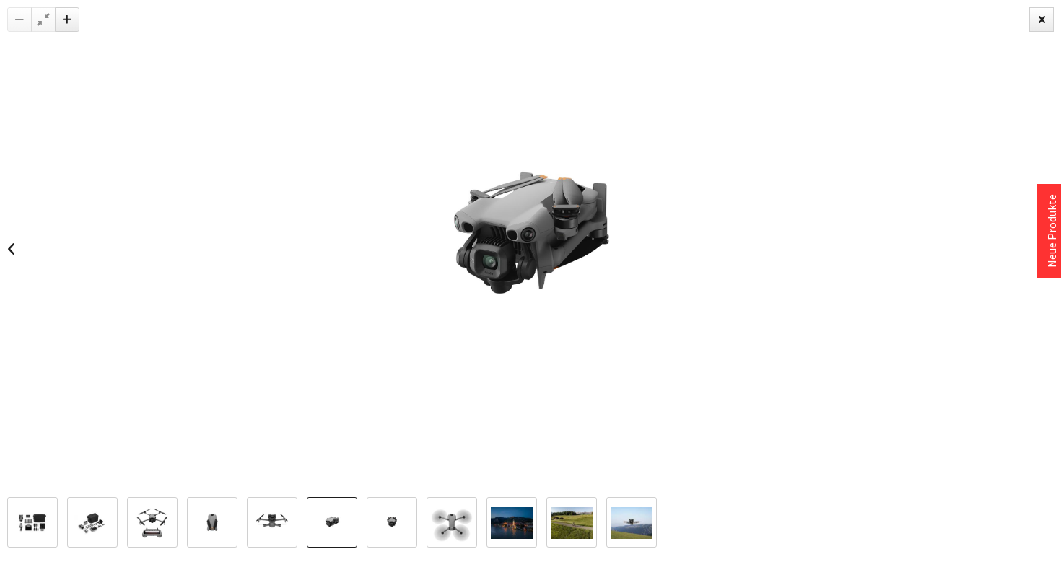
click at [379, 535] on img at bounding box center [392, 523] width 42 height 42
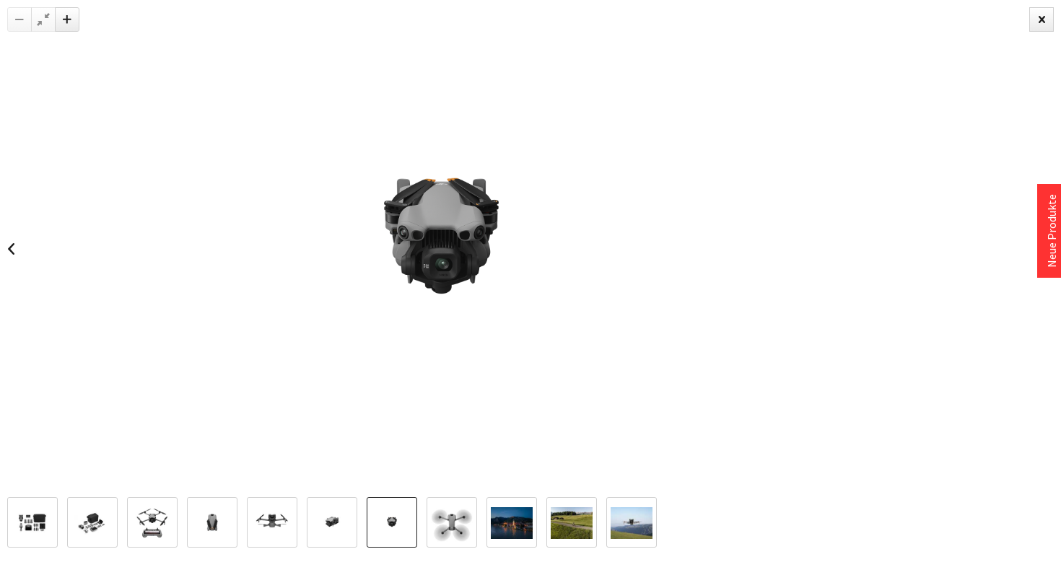
click at [408, 253] on img at bounding box center [441, 248] width 497 height 497
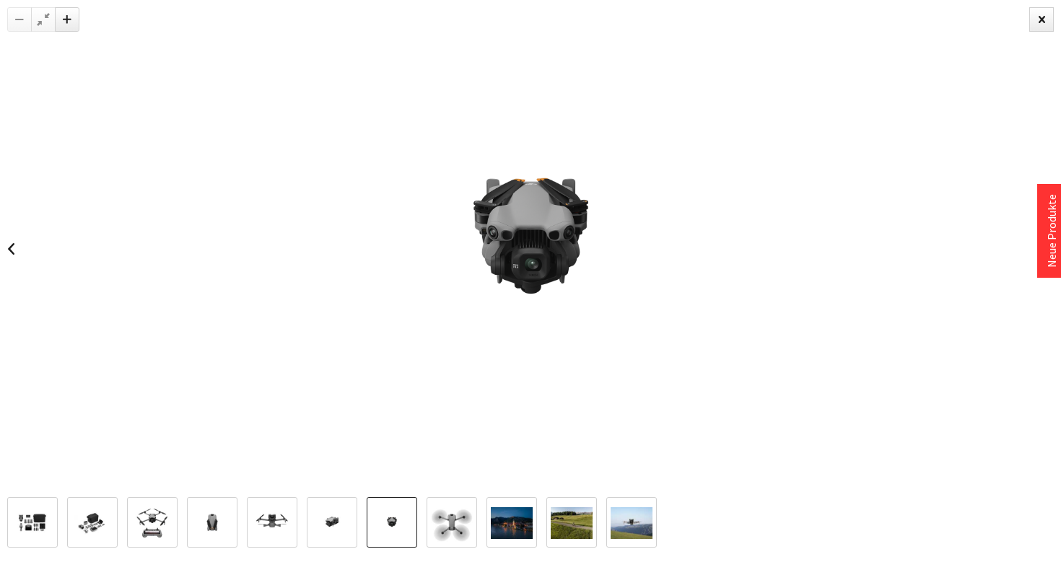
click at [454, 520] on img at bounding box center [452, 523] width 42 height 42
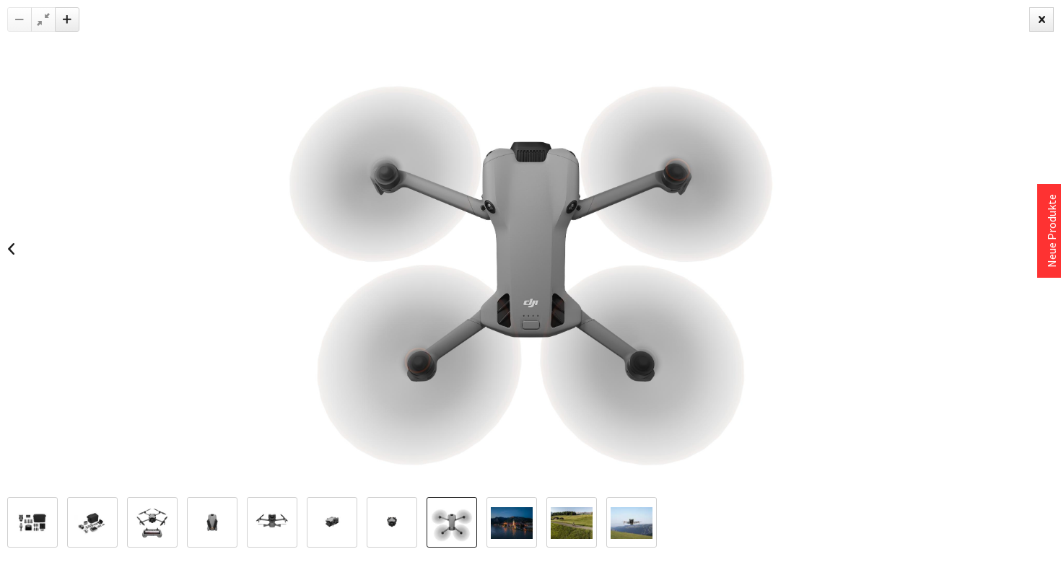
click at [511, 529] on img at bounding box center [512, 523] width 42 height 32
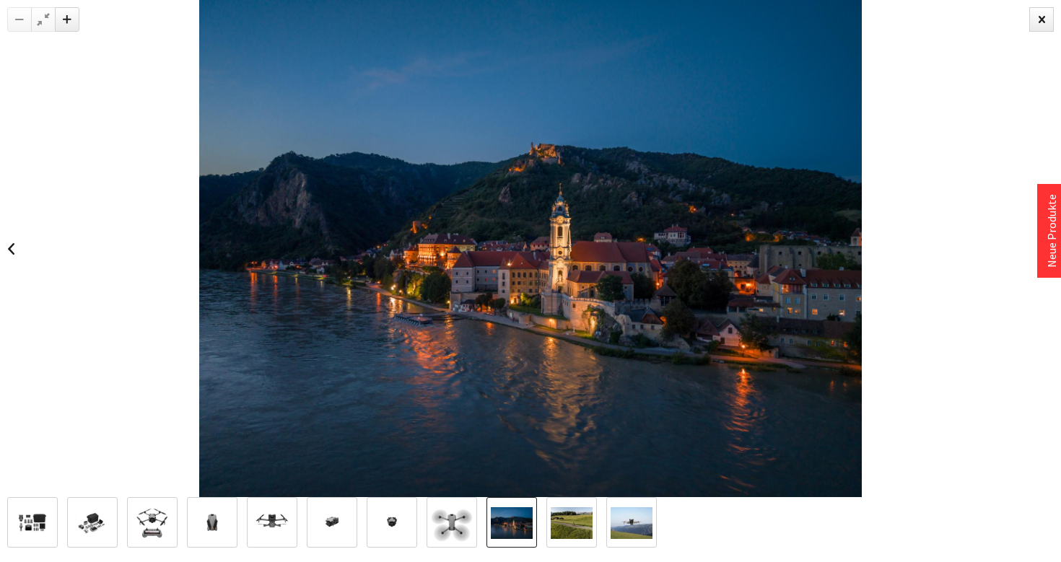
click at [557, 518] on img at bounding box center [572, 523] width 42 height 32
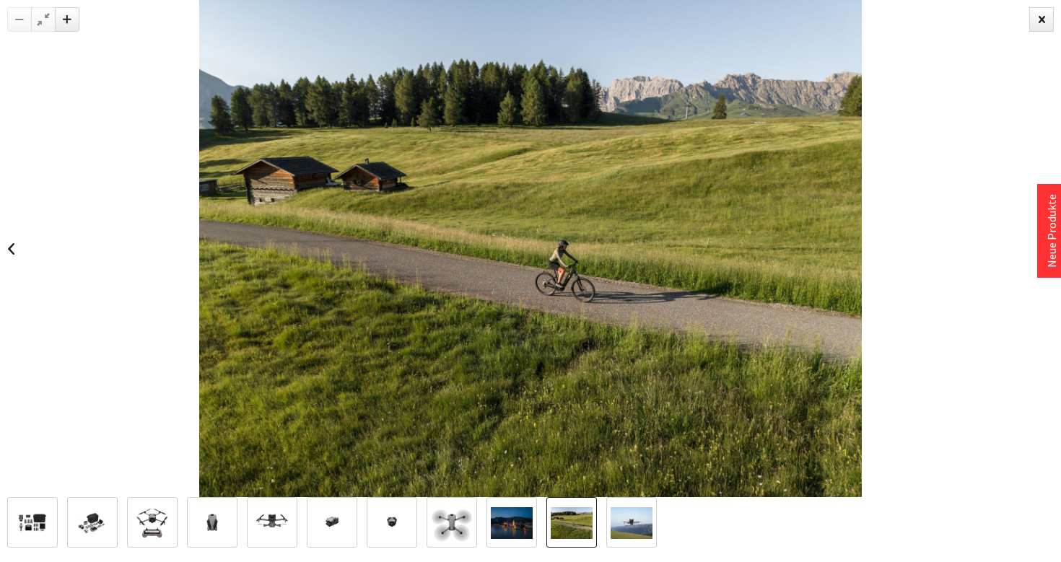
click at [616, 512] on img at bounding box center [632, 523] width 42 height 32
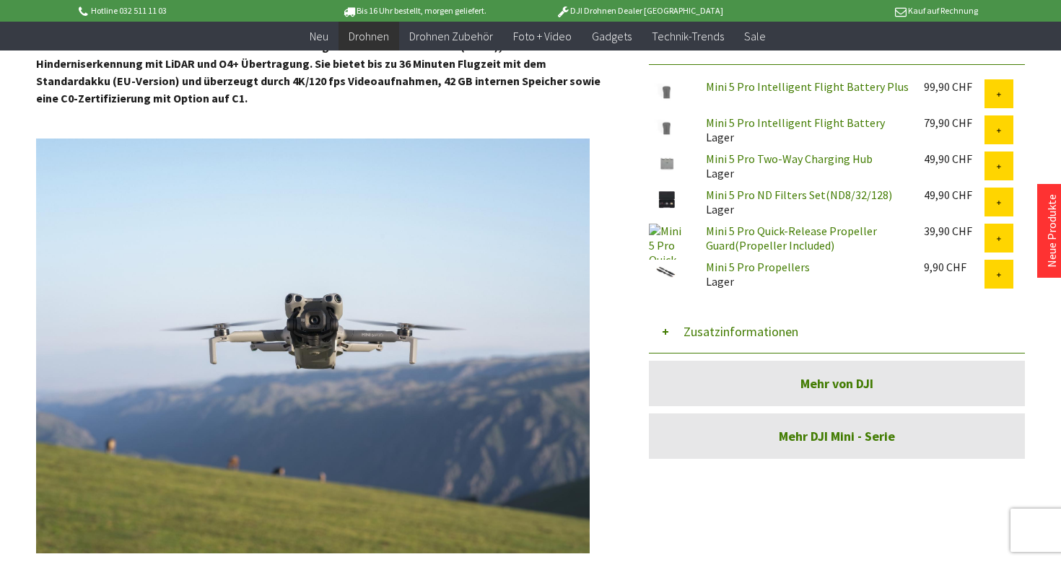
scroll to position [596, 0]
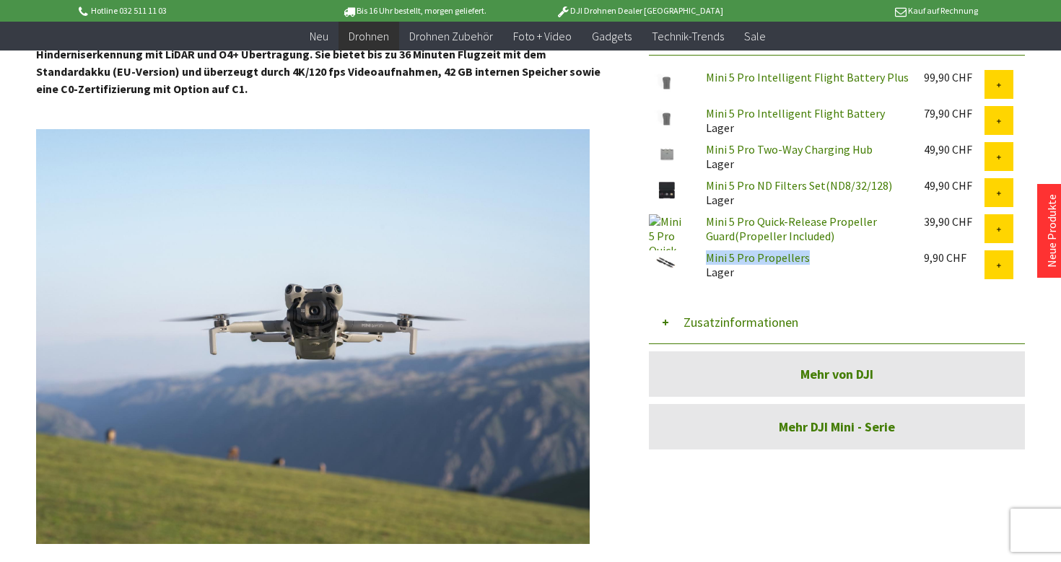
click at [808, 304] on button "Zusatzinformationen" at bounding box center [837, 322] width 376 height 43
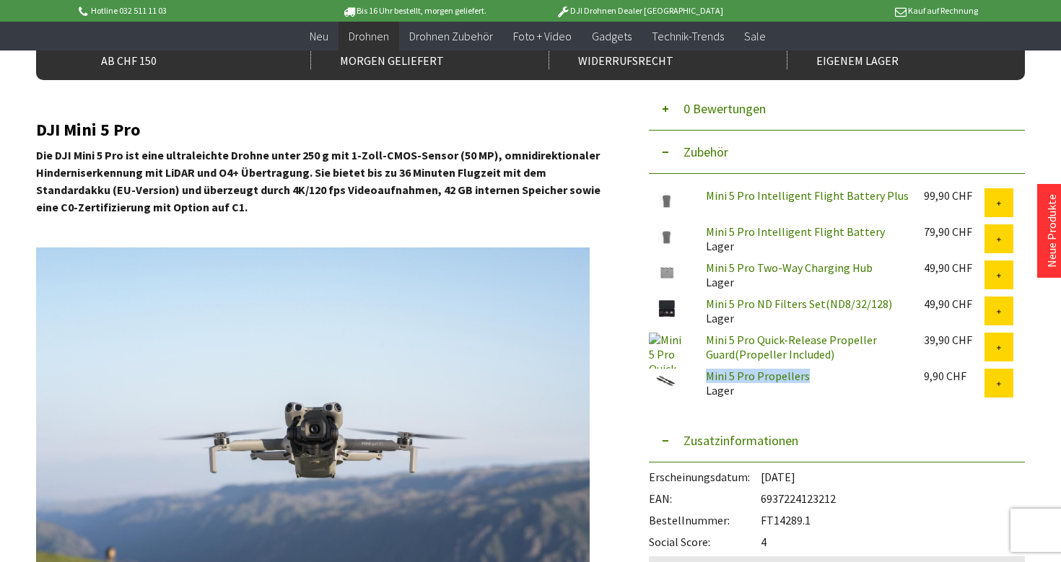
scroll to position [474, 0]
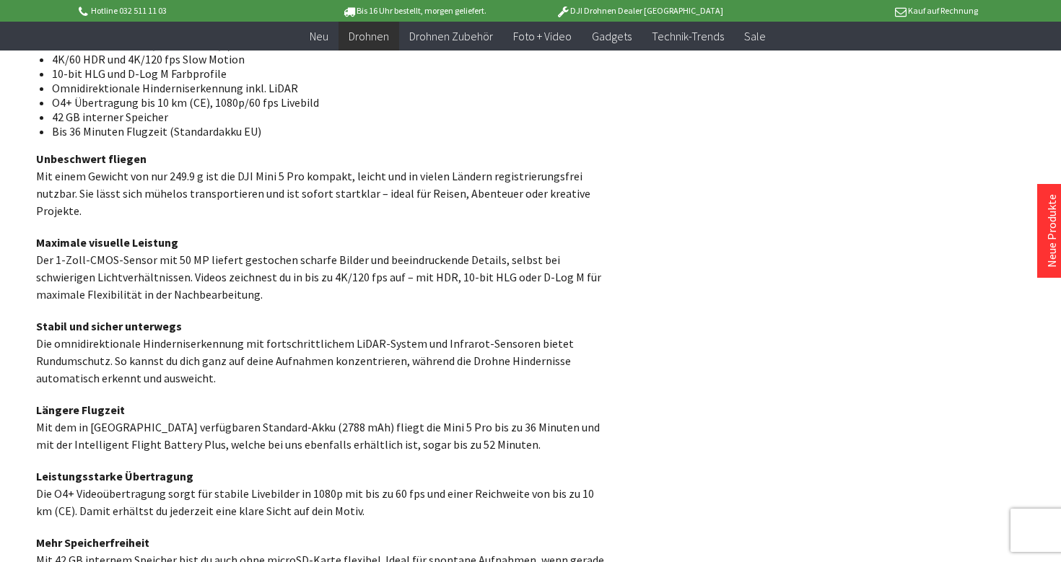
scroll to position [884, 0]
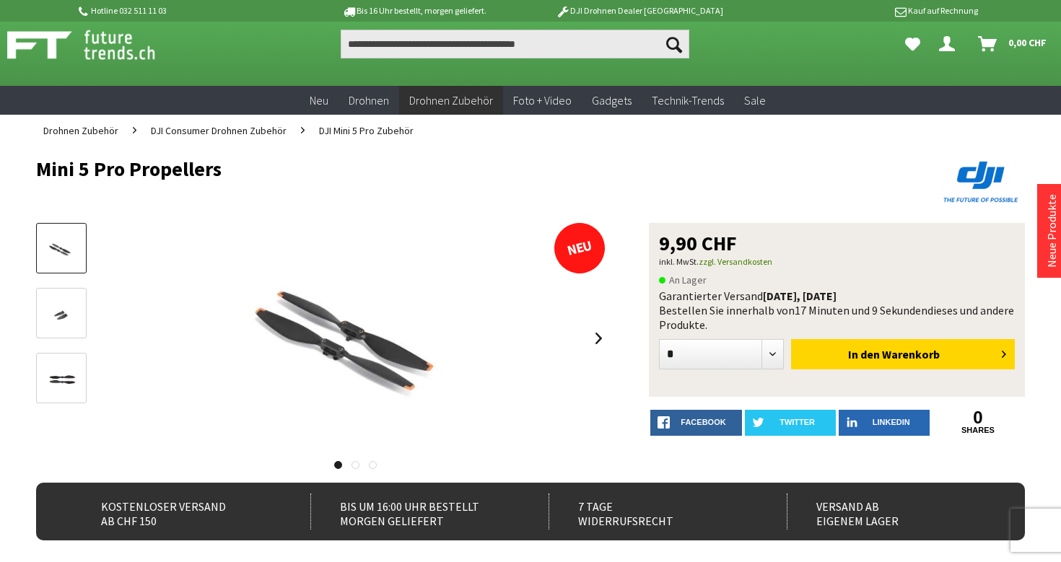
scroll to position [14, 0]
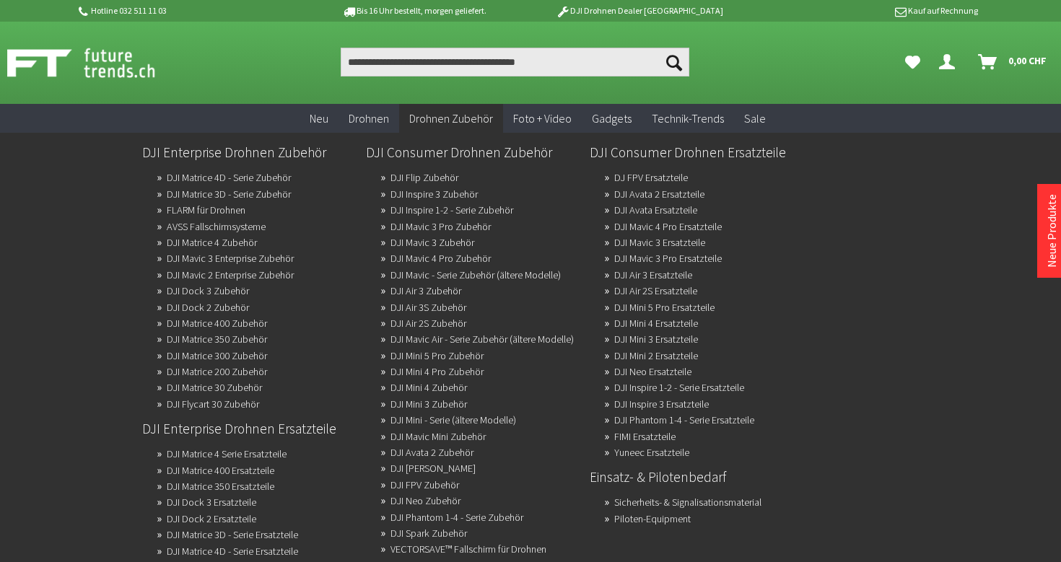
click at [24, 481] on div "Zur Kategorie Drohnen Zubehör DJI Enterprise Drohnen Zubehör DJI Matrice 4D - S…" at bounding box center [530, 414] width 1061 height 562
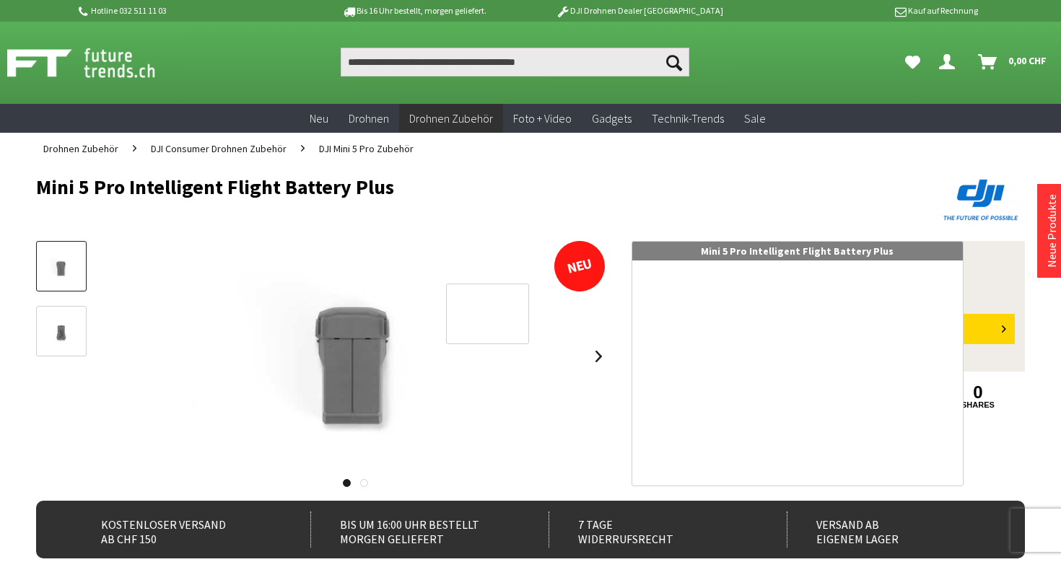
scroll to position [47, 0]
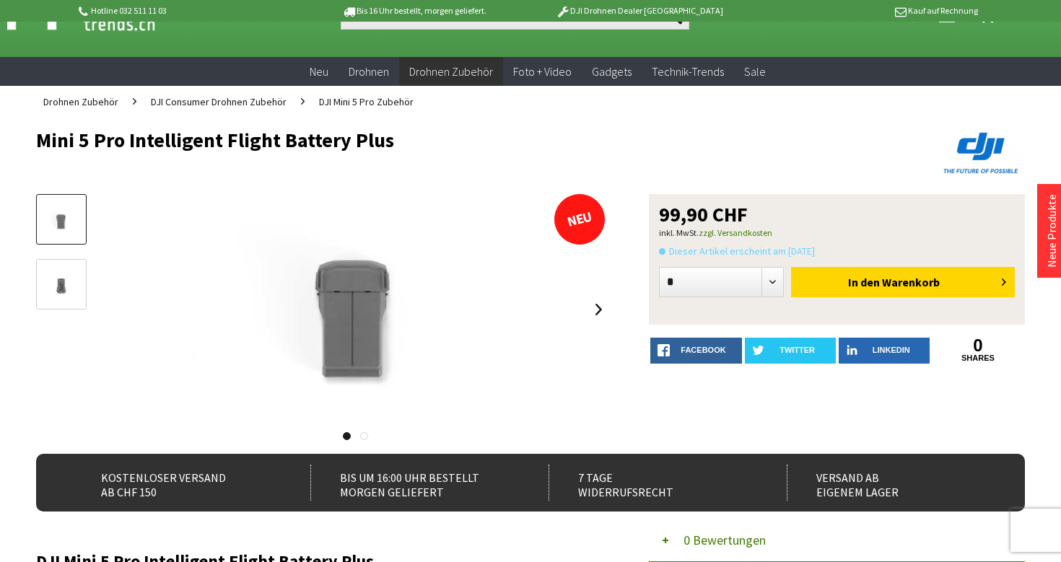
drag, startPoint x: 35, startPoint y: 143, endPoint x: 471, endPoint y: 143, distance: 436.0
copy h1 "Mini 5 Pro Intelligent Flight Battery Plus"
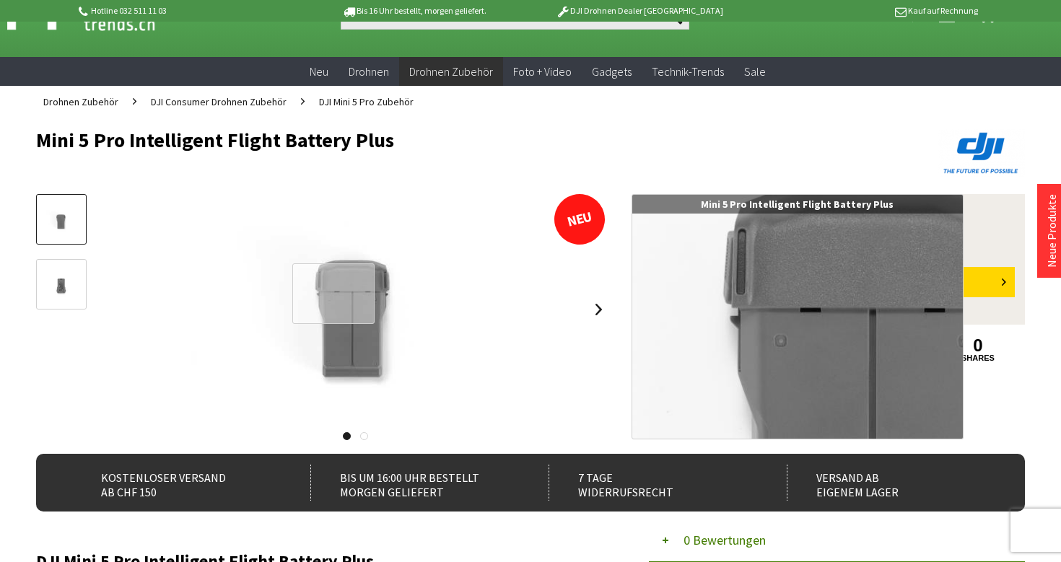
click at [342, 300] on div at bounding box center [333, 293] width 83 height 61
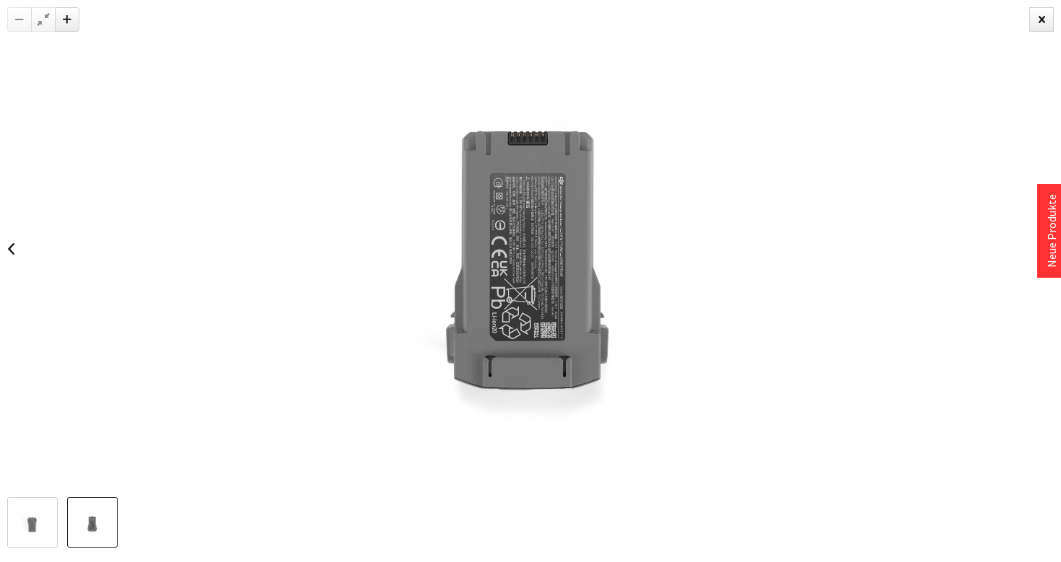
click at [90, 527] on img at bounding box center [92, 524] width 42 height 28
click at [492, 342] on img at bounding box center [530, 248] width 746 height 497
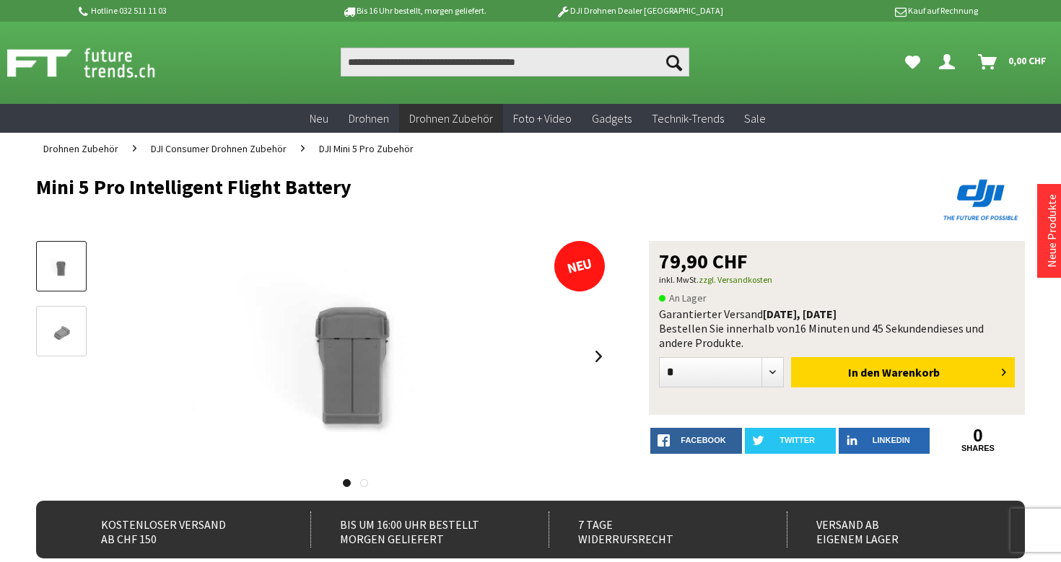
drag, startPoint x: 28, startPoint y: 190, endPoint x: 409, endPoint y: 192, distance: 380.4
copy h1 "Mini 5 Pro Intelligent Flight Battery"
click at [409, 192] on h1 "Mini 5 Pro Intelligent Flight Battery" at bounding box center [431, 187] width 791 height 22
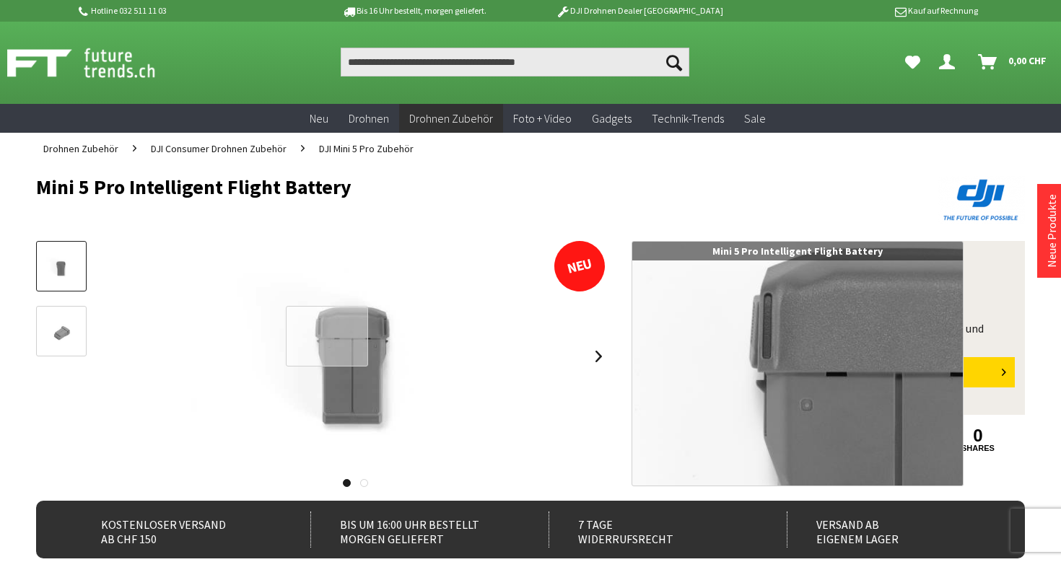
click at [327, 336] on div at bounding box center [327, 336] width 83 height 61
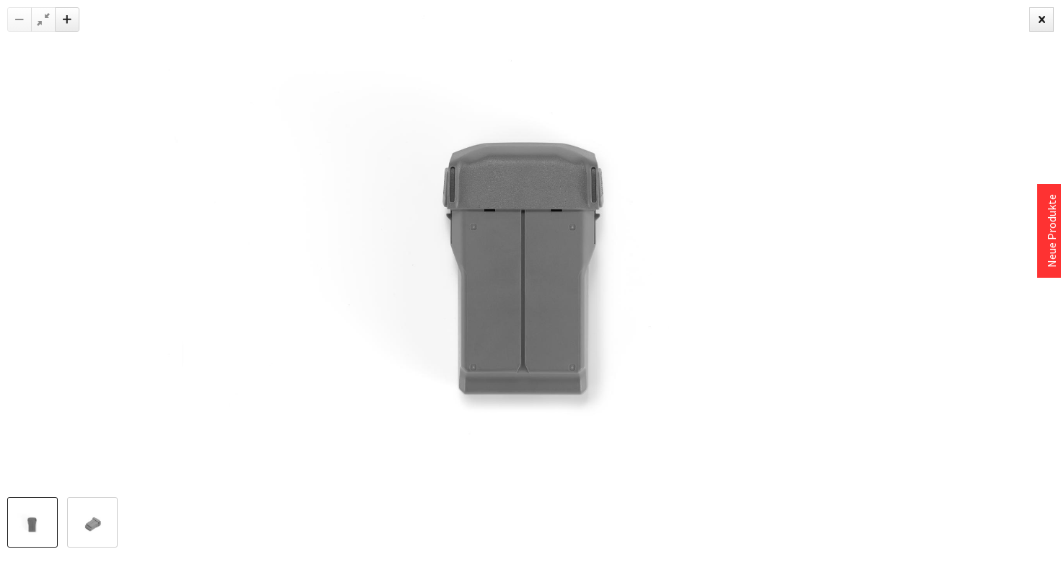
click at [91, 525] on img at bounding box center [92, 524] width 42 height 28
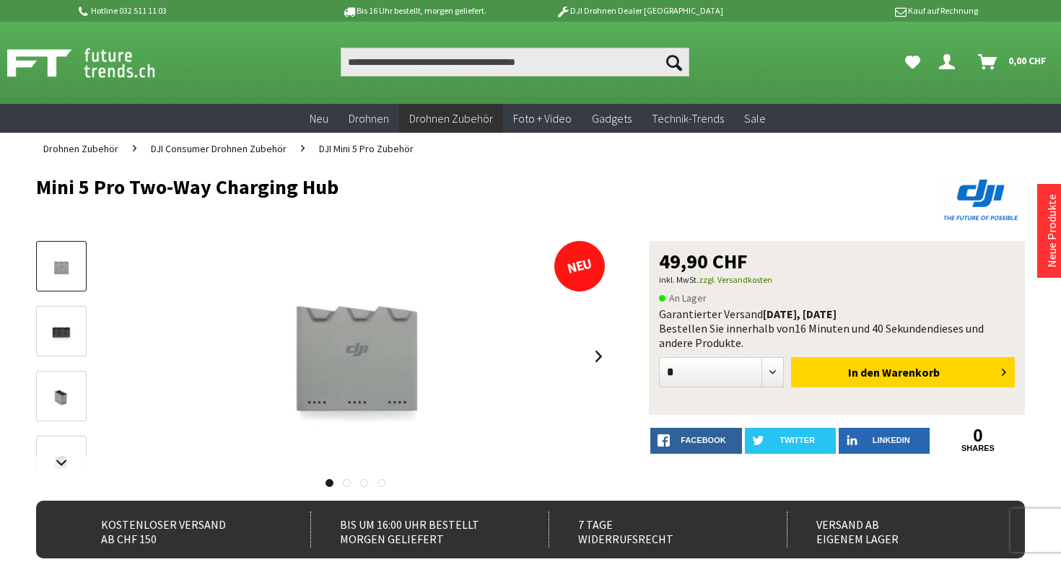
drag, startPoint x: 17, startPoint y: 195, endPoint x: 393, endPoint y: 194, distance: 375.3
copy h1 "Mini 5 Pro Two-Way Charging Hub"
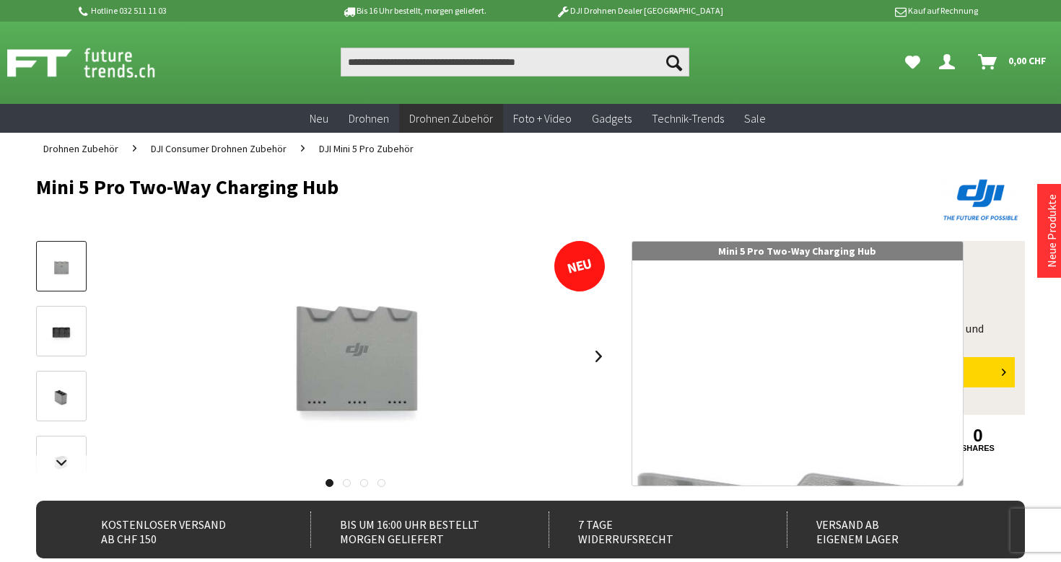
click at [350, 310] on div at bounding box center [336, 279] width 83 height 61
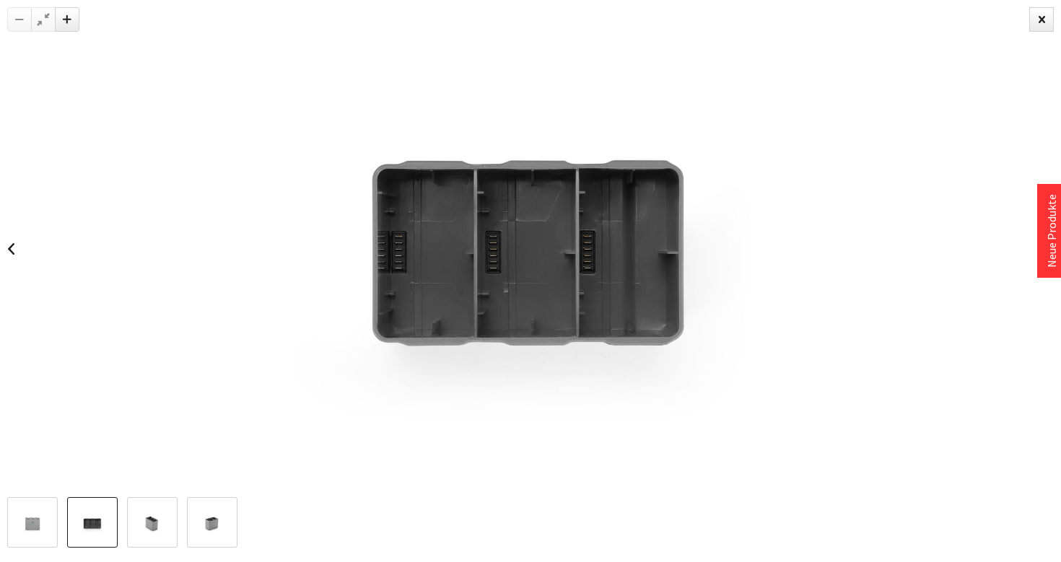
click at [77, 527] on img at bounding box center [92, 524] width 42 height 28
click at [160, 528] on img at bounding box center [152, 524] width 42 height 28
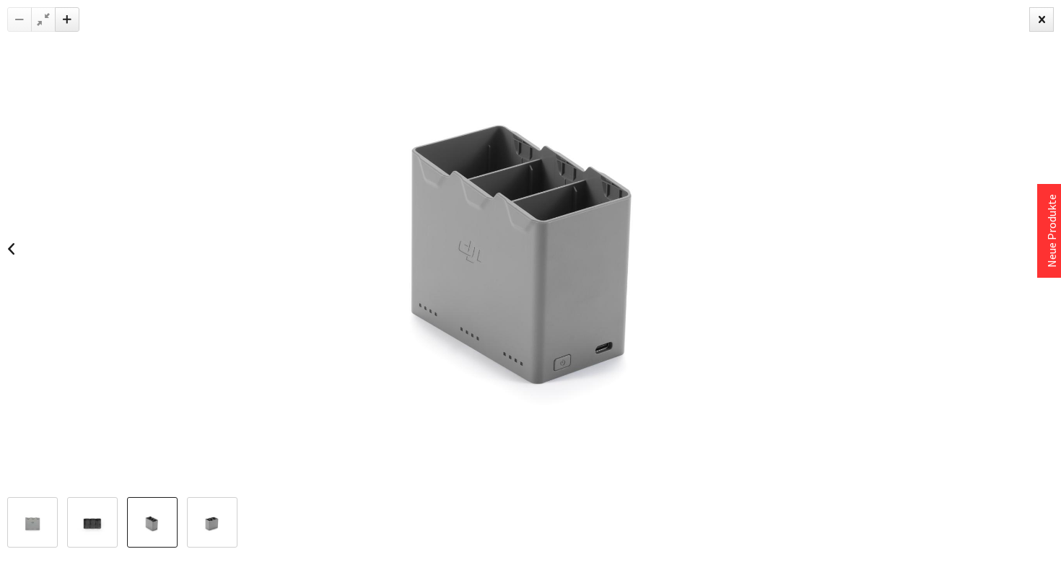
click at [201, 524] on img at bounding box center [212, 524] width 42 height 28
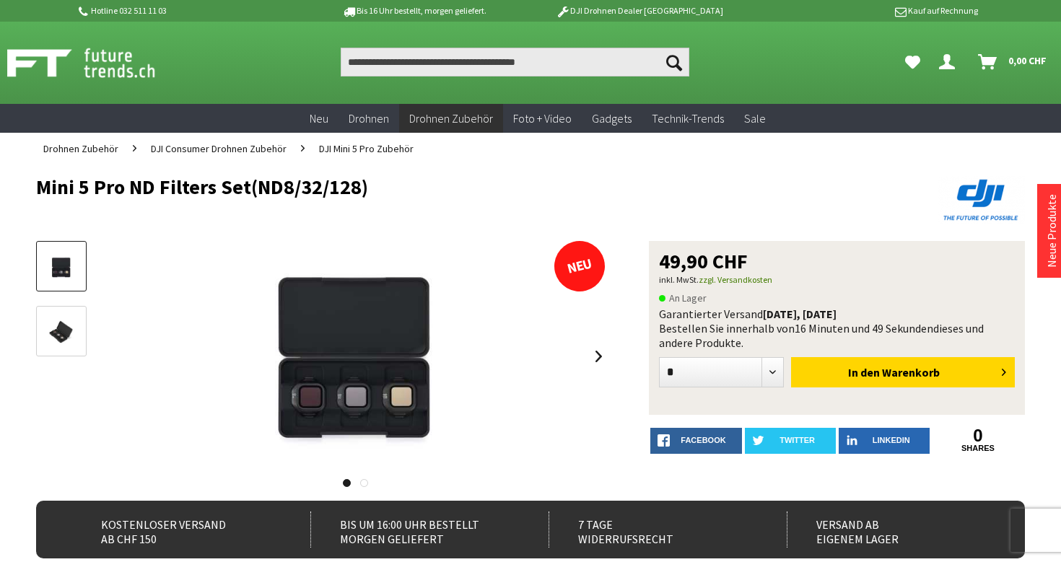
drag, startPoint x: 24, startPoint y: 190, endPoint x: 413, endPoint y: 191, distance: 389.1
copy h1 "Mini 5 Pro ND Filters Set(ND8/32/128)"
click at [413, 191] on h1 "Mini 5 Pro ND Filters Set(ND8/32/128)" at bounding box center [431, 187] width 791 height 22
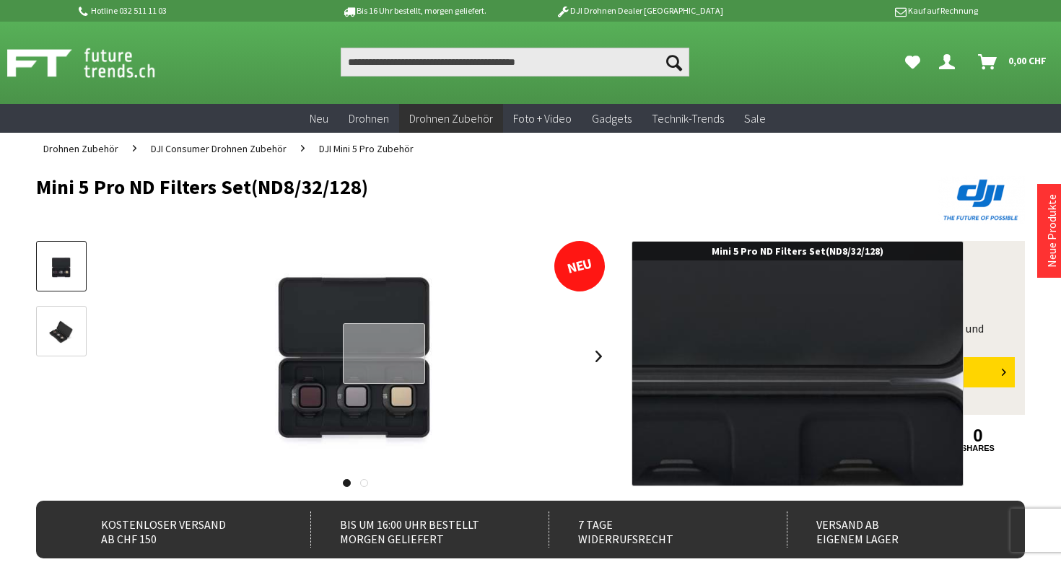
click at [383, 354] on div at bounding box center [384, 353] width 83 height 61
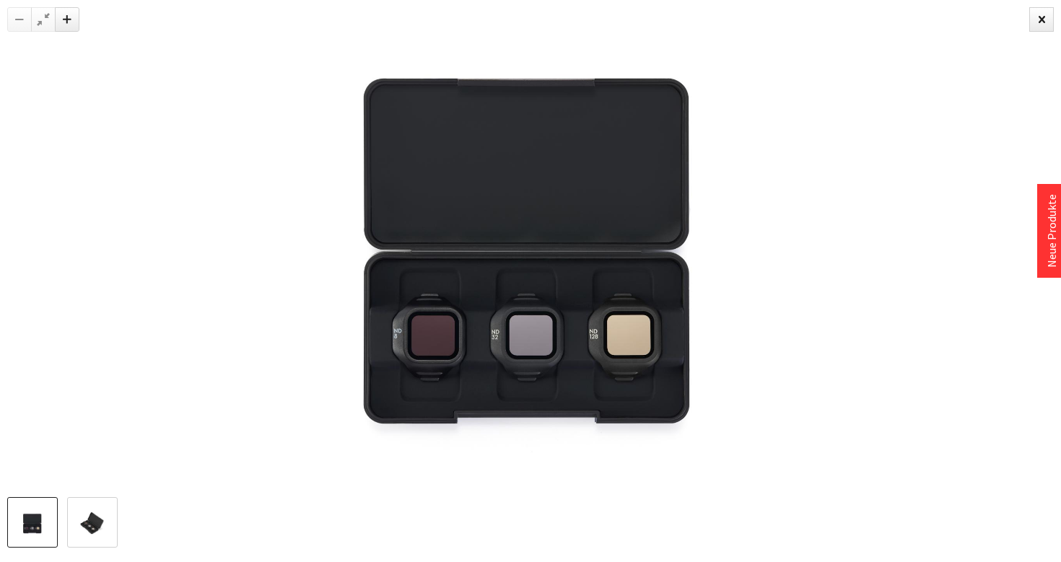
click at [93, 521] on img at bounding box center [92, 524] width 42 height 28
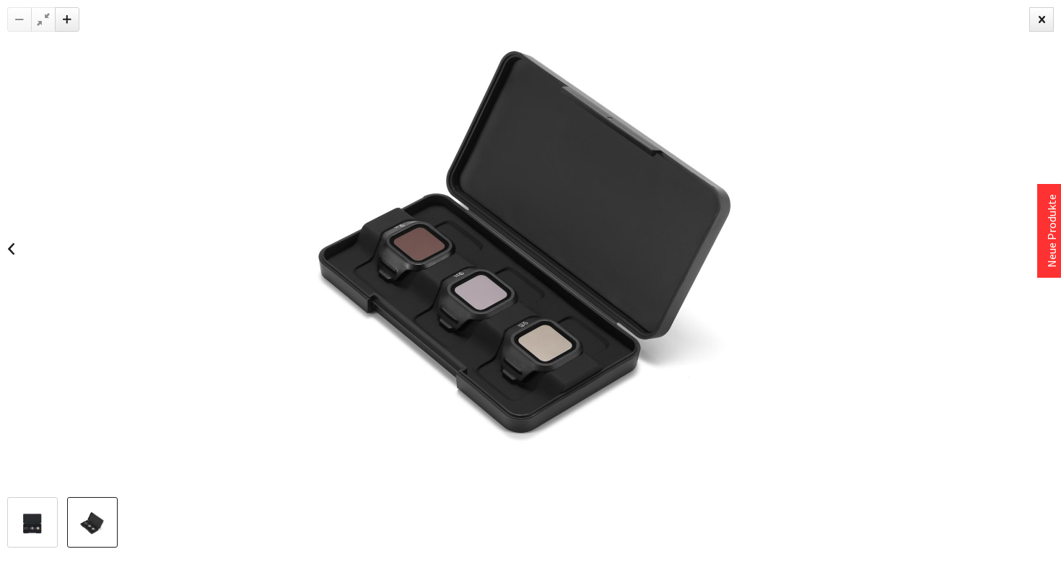
click at [510, 313] on img at bounding box center [530, 248] width 746 height 497
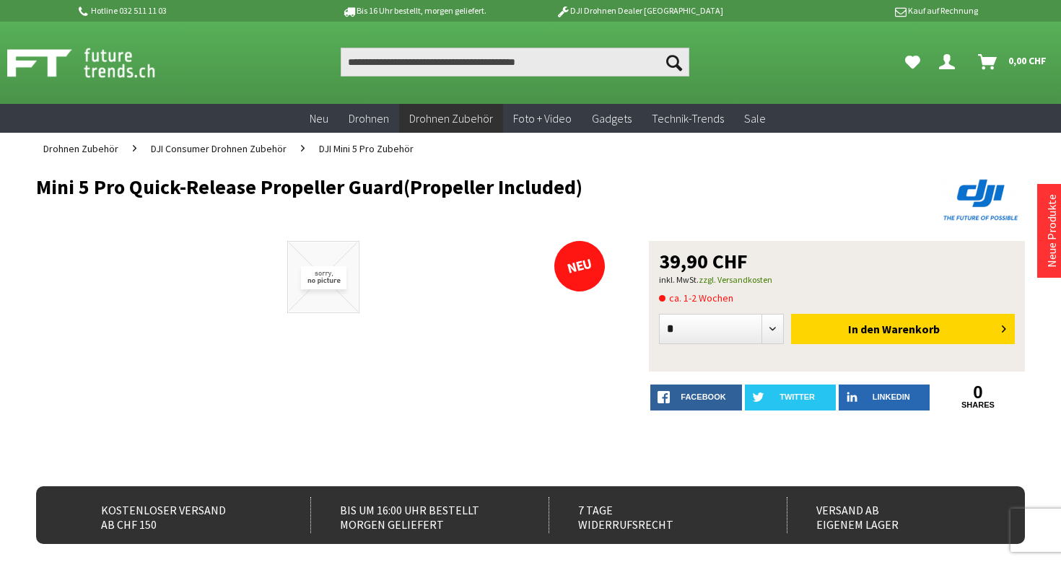
drag, startPoint x: 27, startPoint y: 195, endPoint x: 679, endPoint y: 193, distance: 651.8
copy h1 "Mini 5 Pro Quick-Release Propeller Guard(Propeller Included)"
click at [679, 193] on h1 "Mini 5 Pro Quick-Release Propeller Guard(Propeller Included)" at bounding box center [431, 187] width 791 height 22
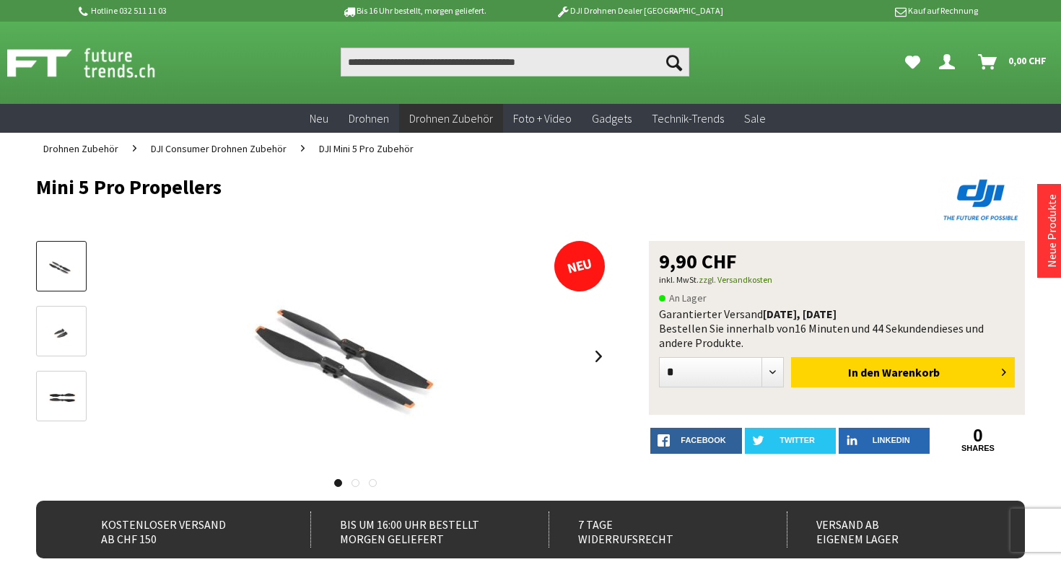
drag, startPoint x: 32, startPoint y: 193, endPoint x: 258, endPoint y: 192, distance: 226.7
copy h1 "Mini 5 Pro Propellers"
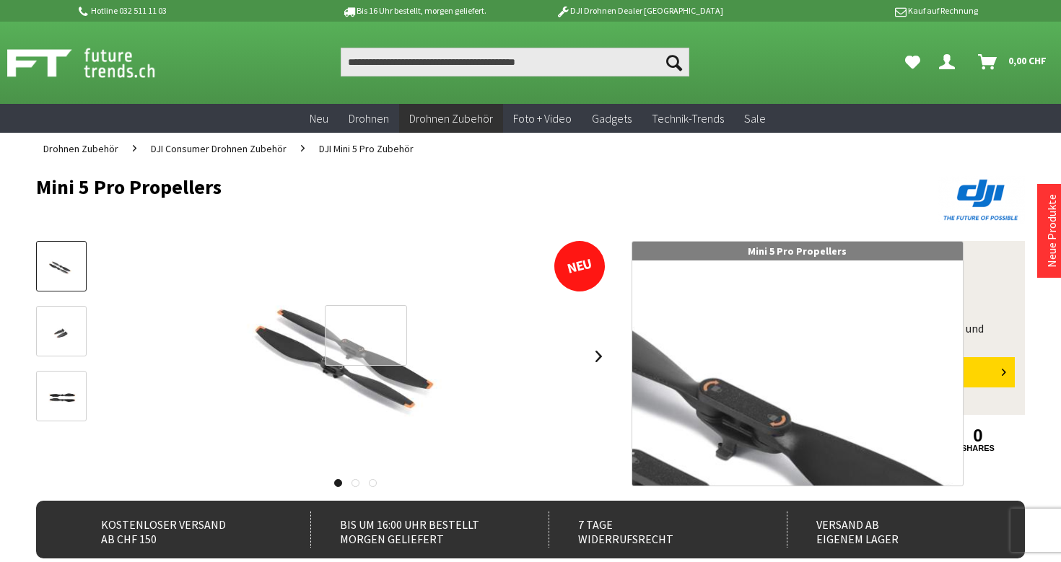
click at [329, 352] on div at bounding box center [366, 335] width 83 height 61
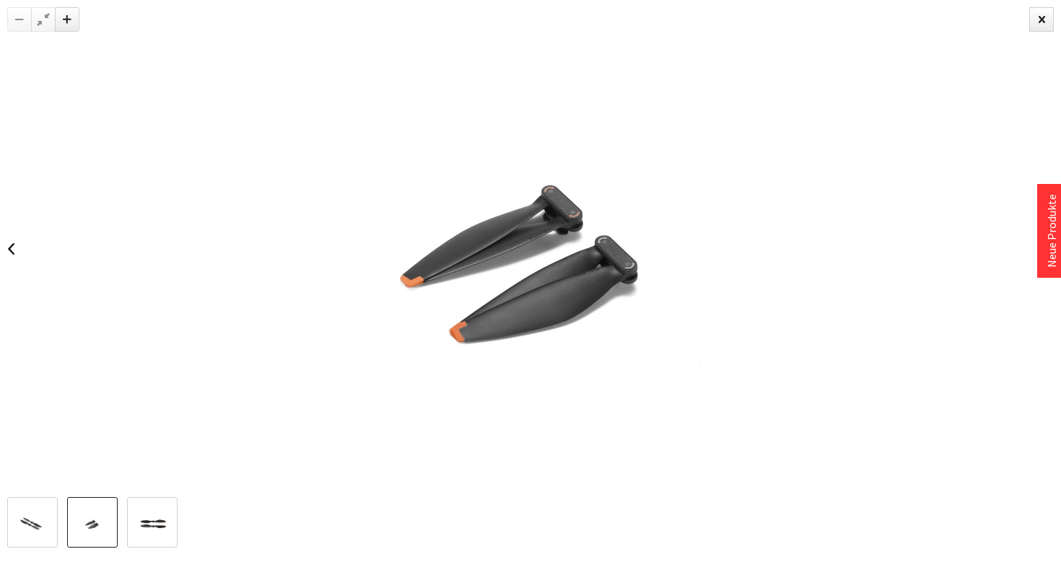
click at [90, 521] on img at bounding box center [92, 524] width 42 height 28
click at [148, 525] on img at bounding box center [152, 524] width 42 height 28
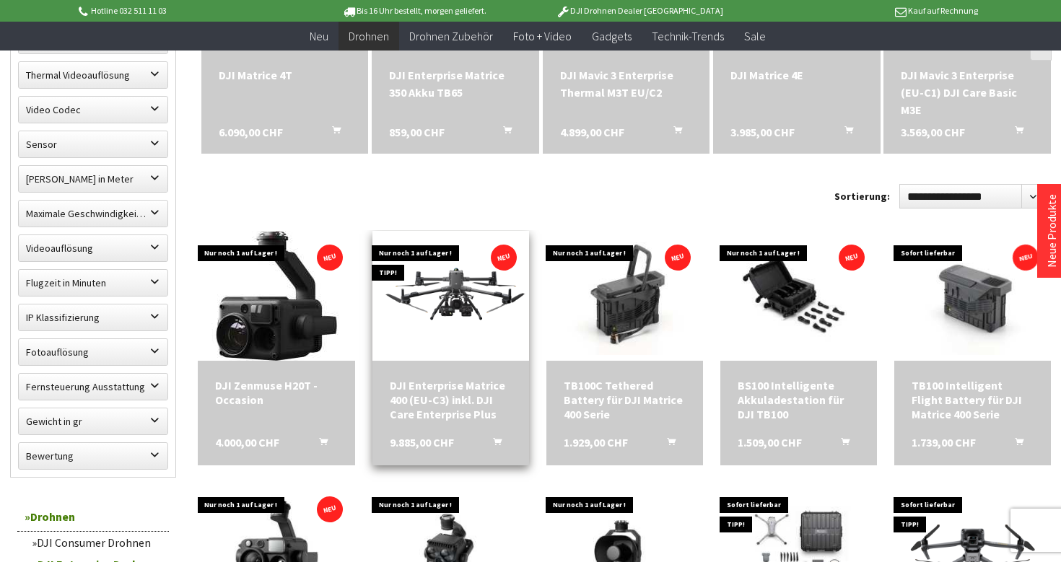
scroll to position [593, 0]
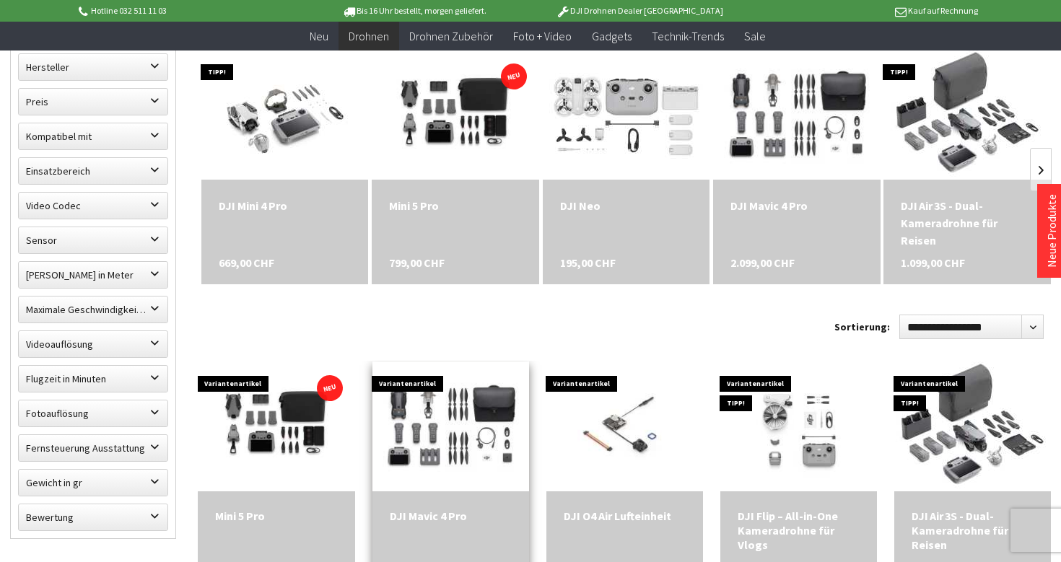
scroll to position [461, 0]
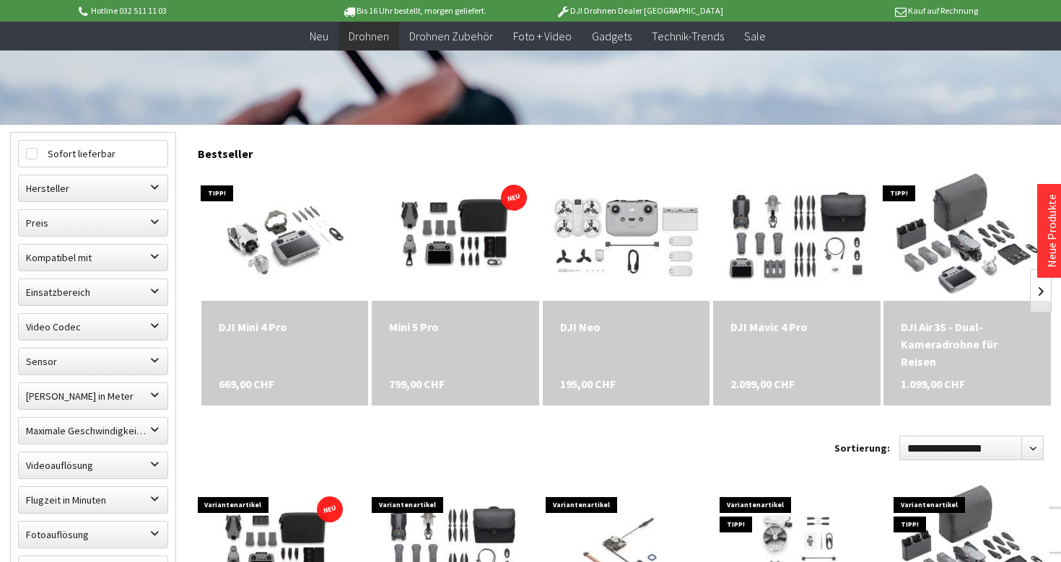
scroll to position [341, 0]
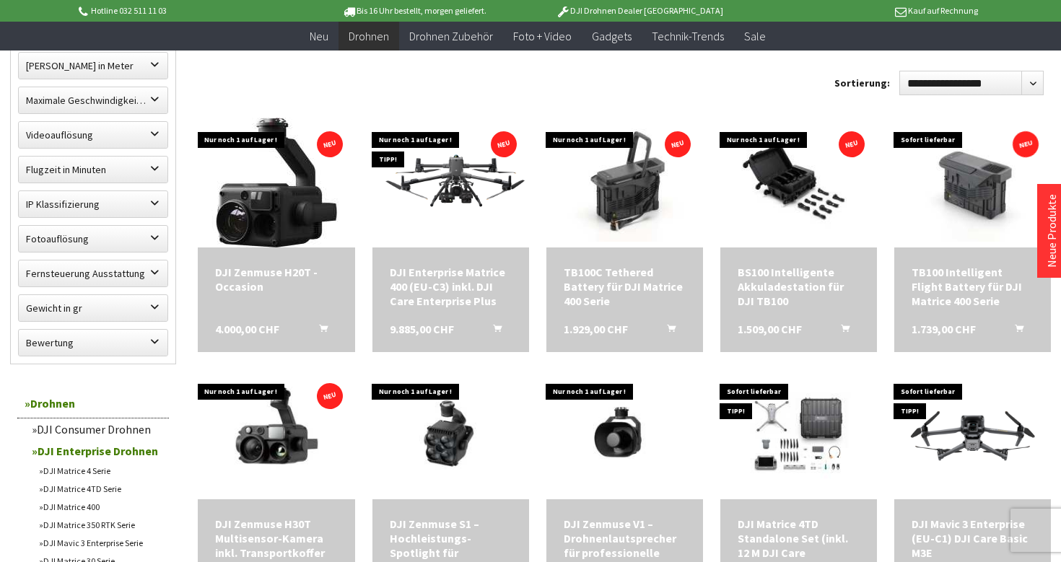
scroll to position [707, 0]
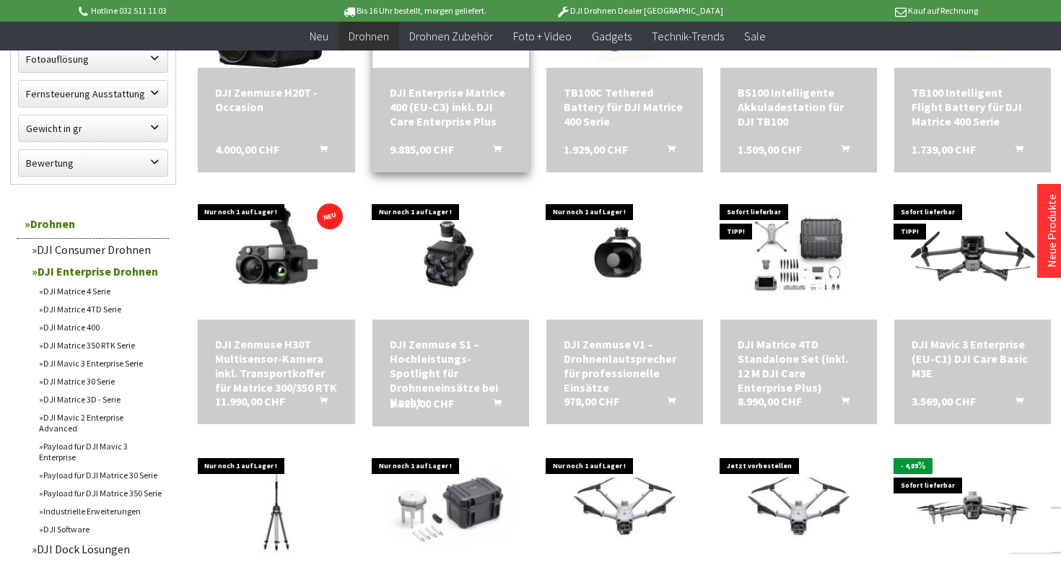
scroll to position [902, 0]
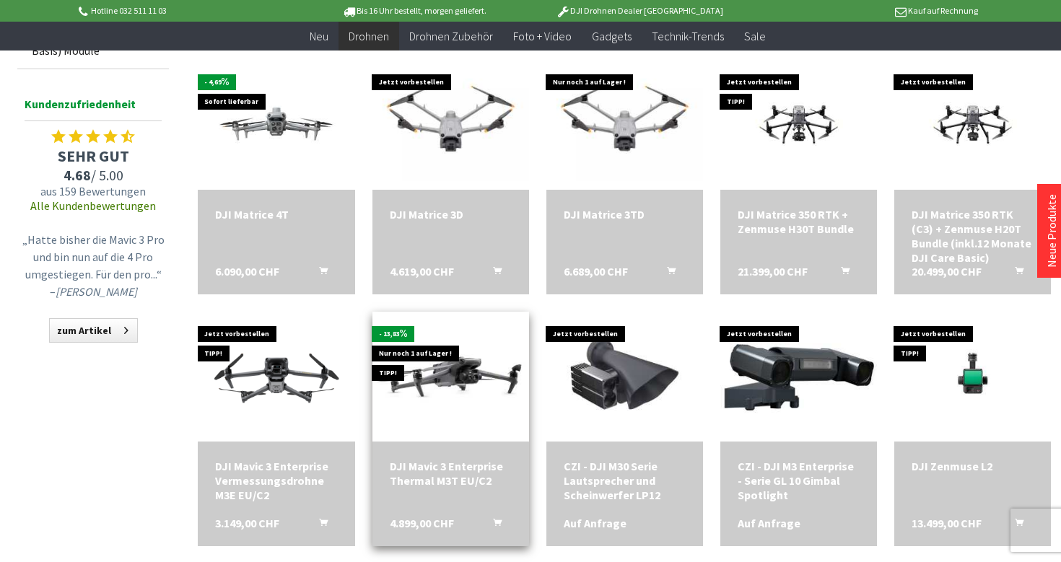
scroll to position [1521, 0]
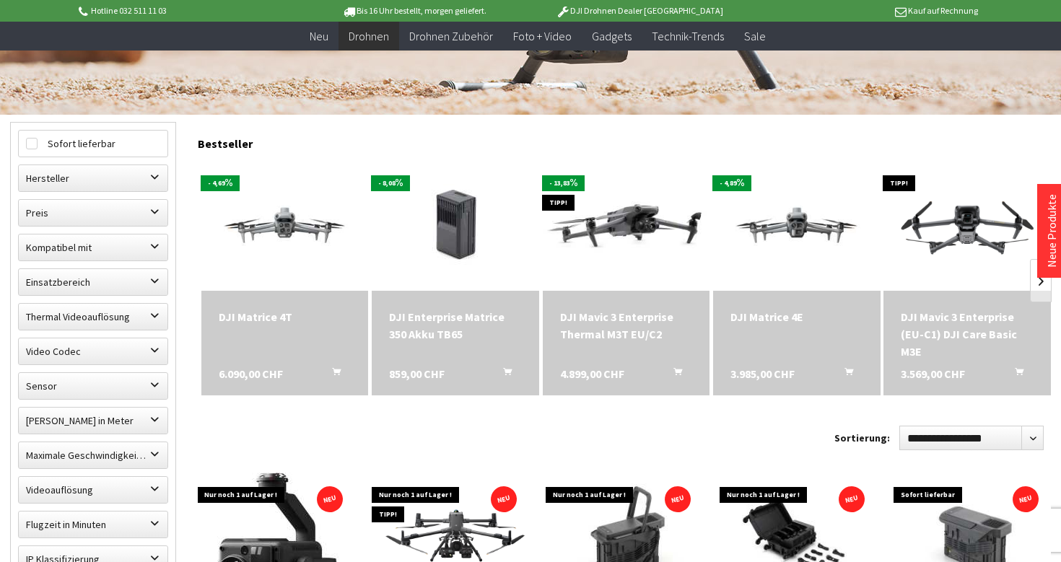
scroll to position [111, 0]
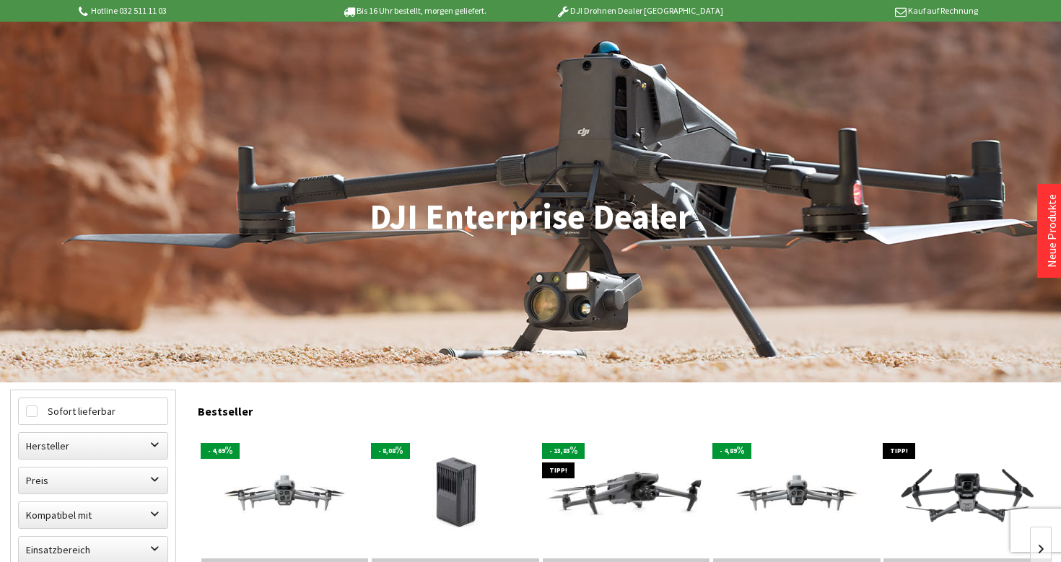
scroll to position [1, 0]
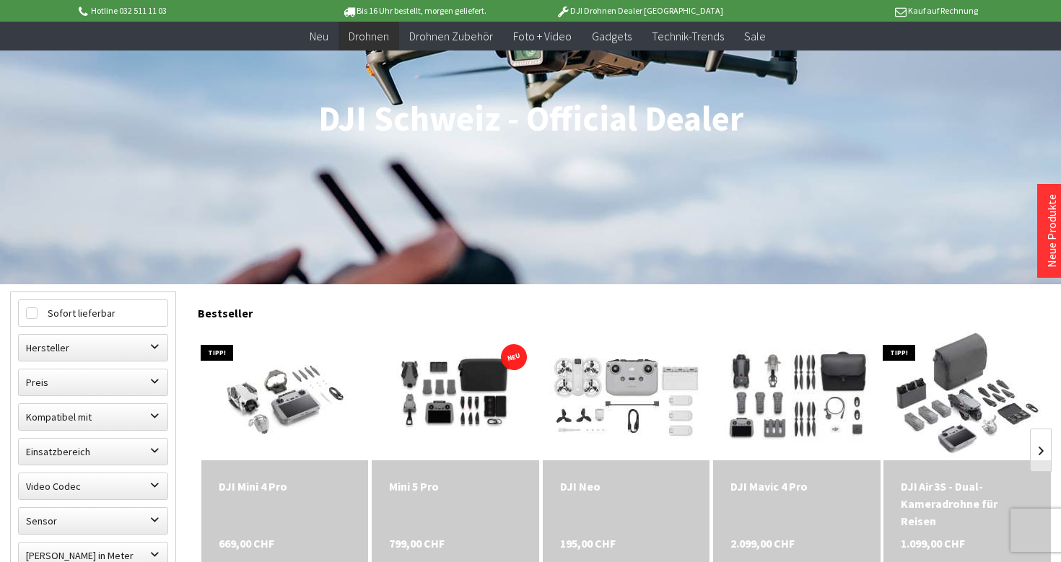
scroll to position [182, 0]
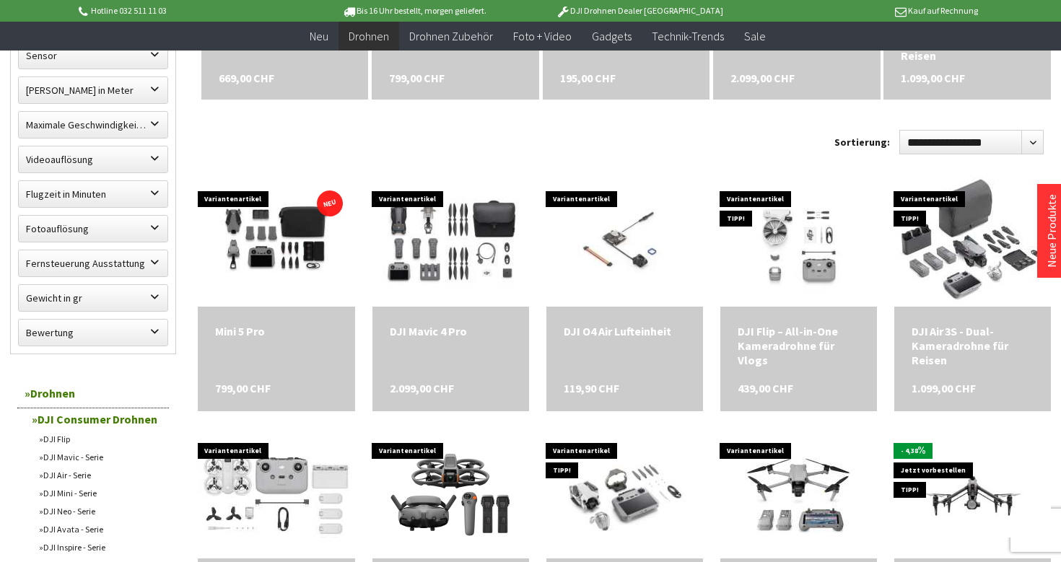
scroll to position [476, 0]
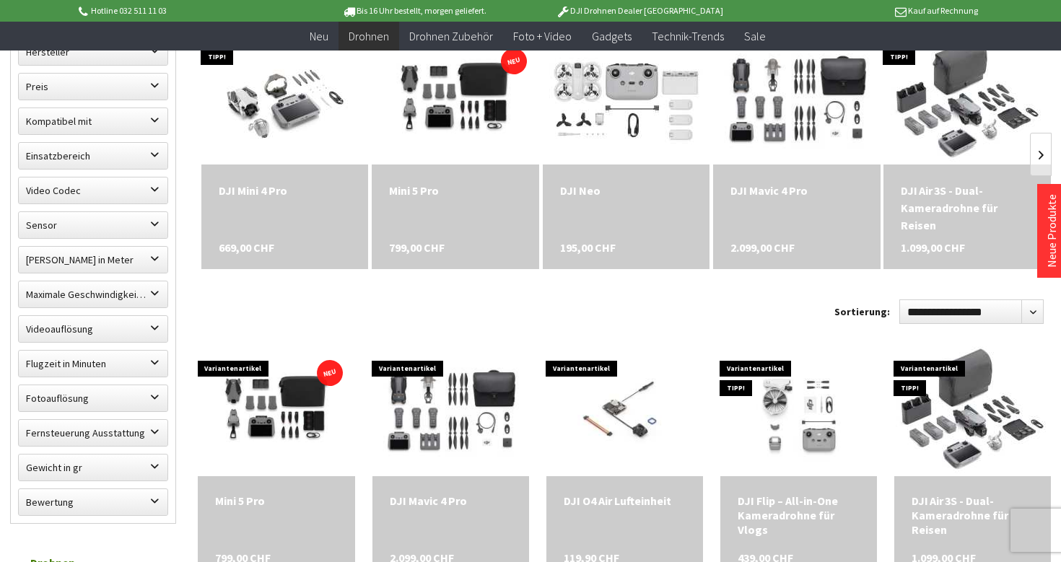
click at [425, 172] on div "Mini 5 Pro 799,00 CHF" at bounding box center [455, 217] width 167 height 105
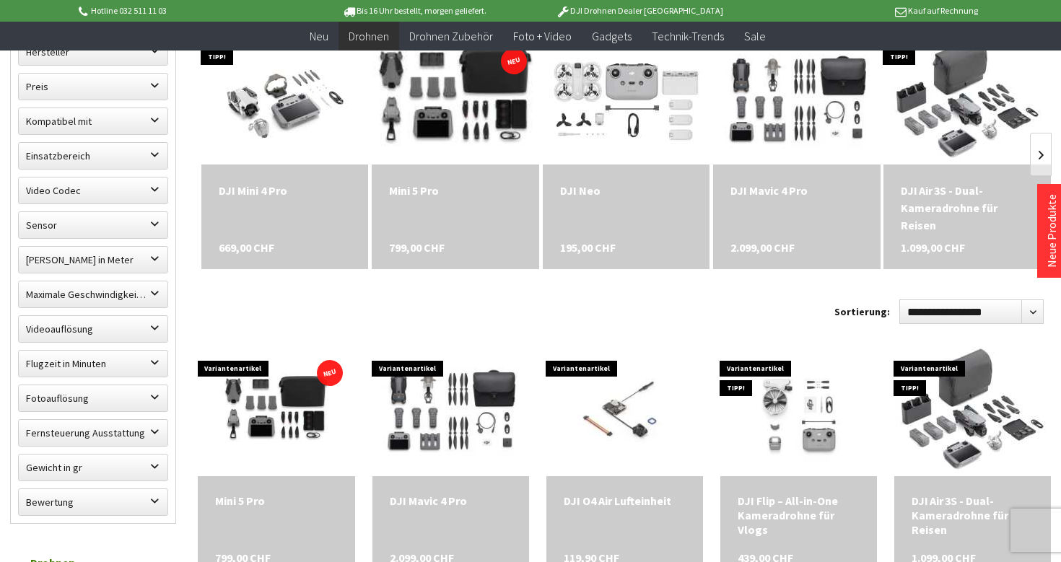
click at [437, 141] on img at bounding box center [456, 100] width 234 height 156
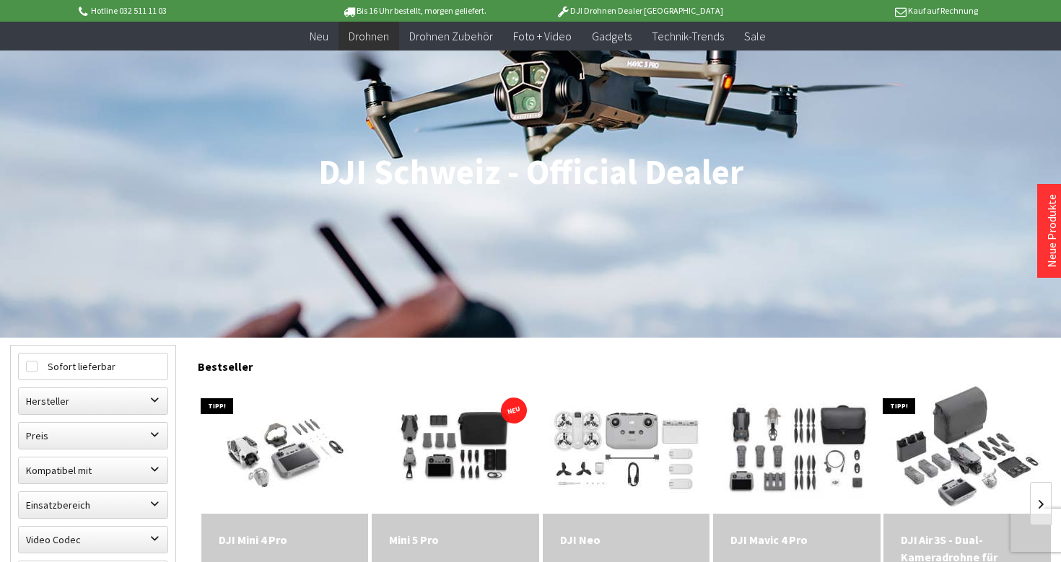
scroll to position [167, 0]
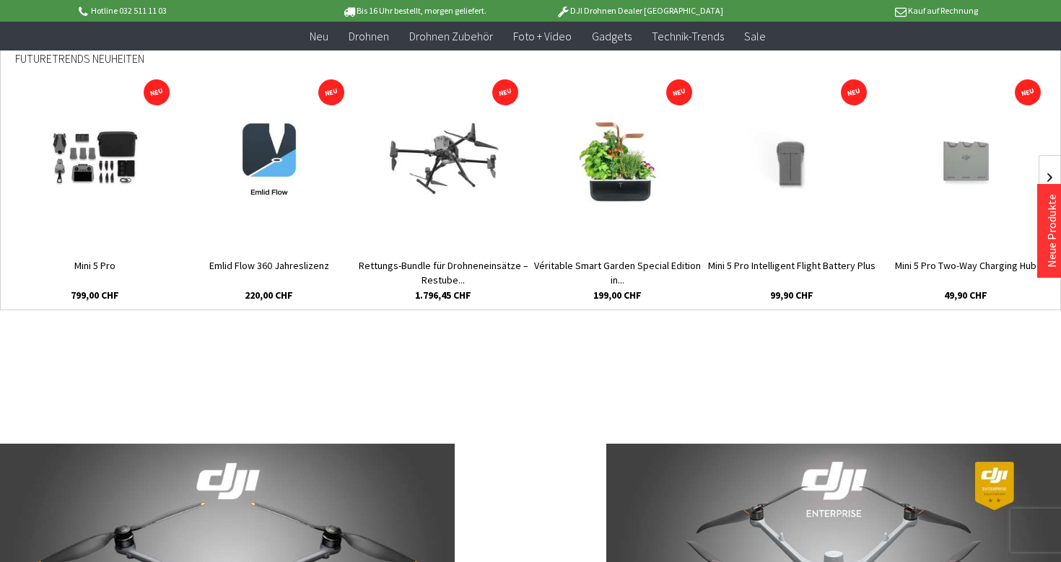
scroll to position [596, 0]
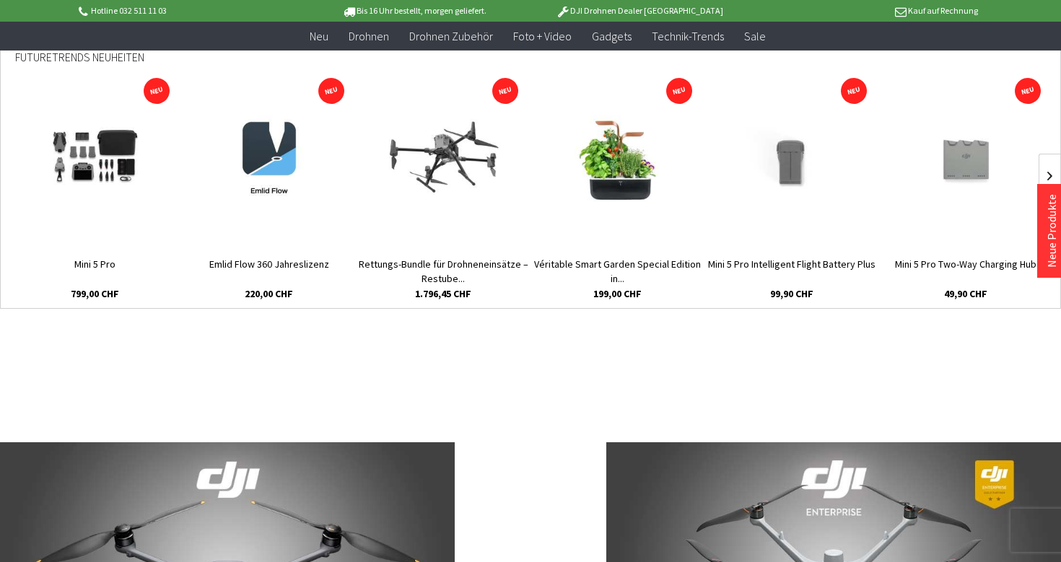
click at [92, 195] on img at bounding box center [95, 158] width 130 height 87
